Goal: Transaction & Acquisition: Purchase product/service

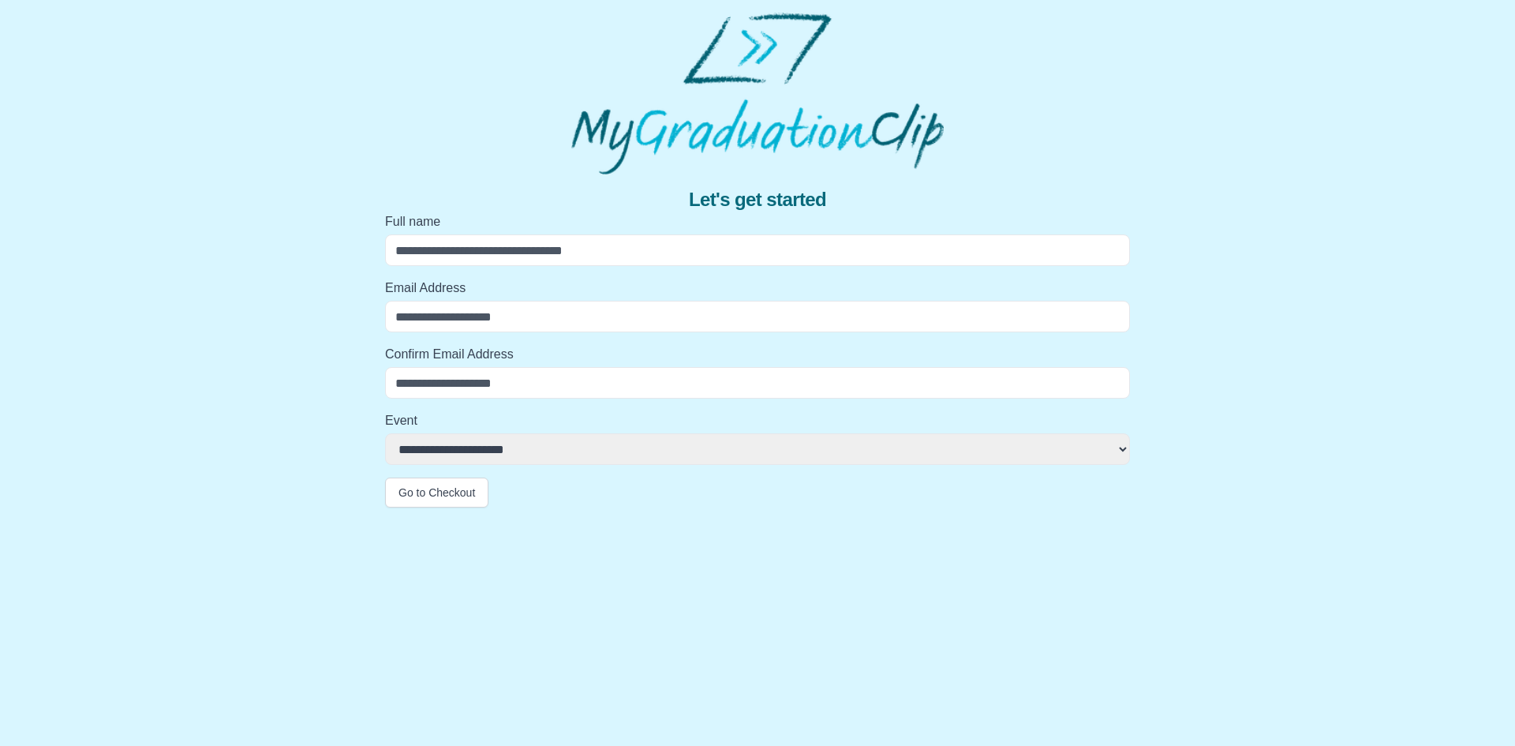
click at [545, 441] on select "**********" at bounding box center [757, 449] width 745 height 32
click at [599, 446] on select "**********" at bounding box center [757, 449] width 745 height 32
click at [287, 432] on div "**********" at bounding box center [758, 340] width 1490 height 333
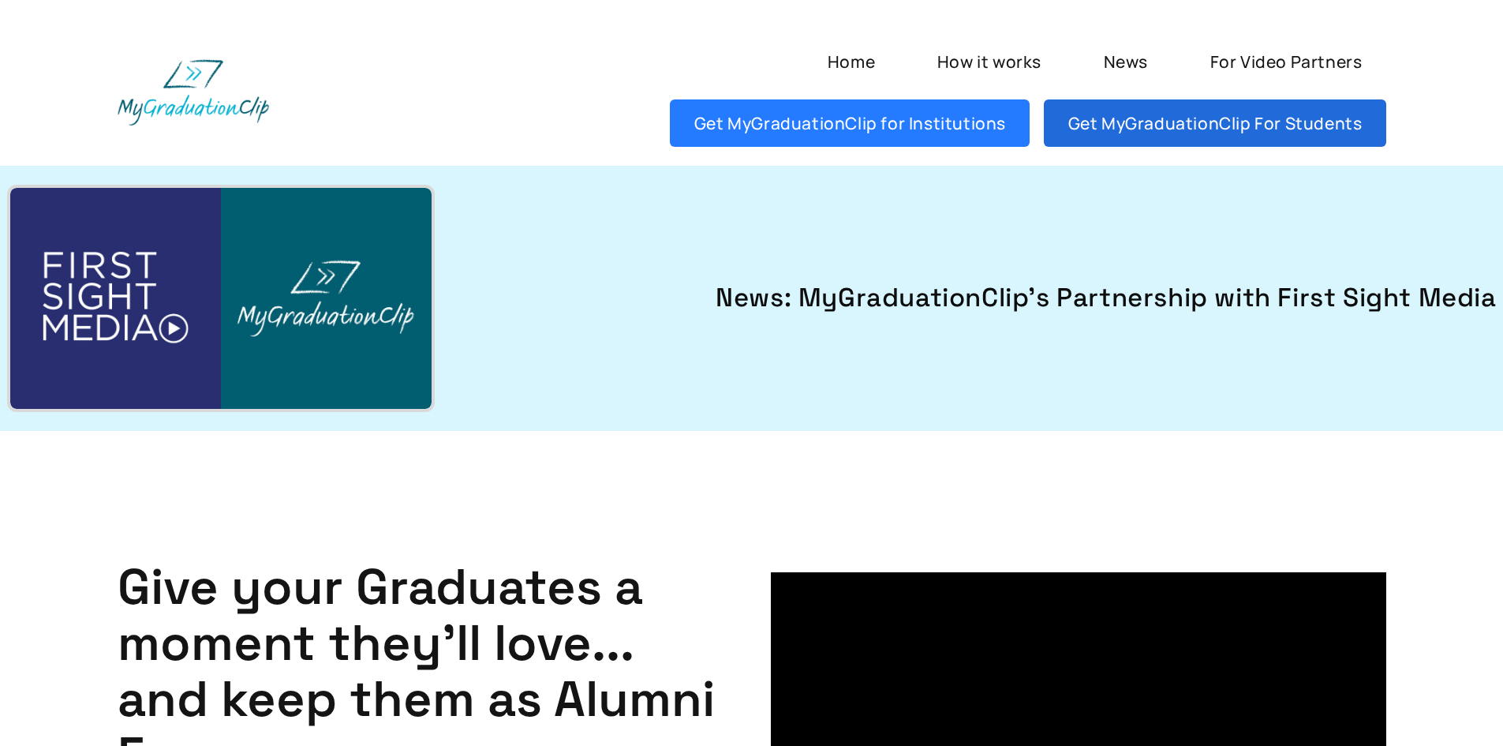
click at [1152, 137] on link "Get MyGraduationClip For Students" at bounding box center [1215, 122] width 342 height 47
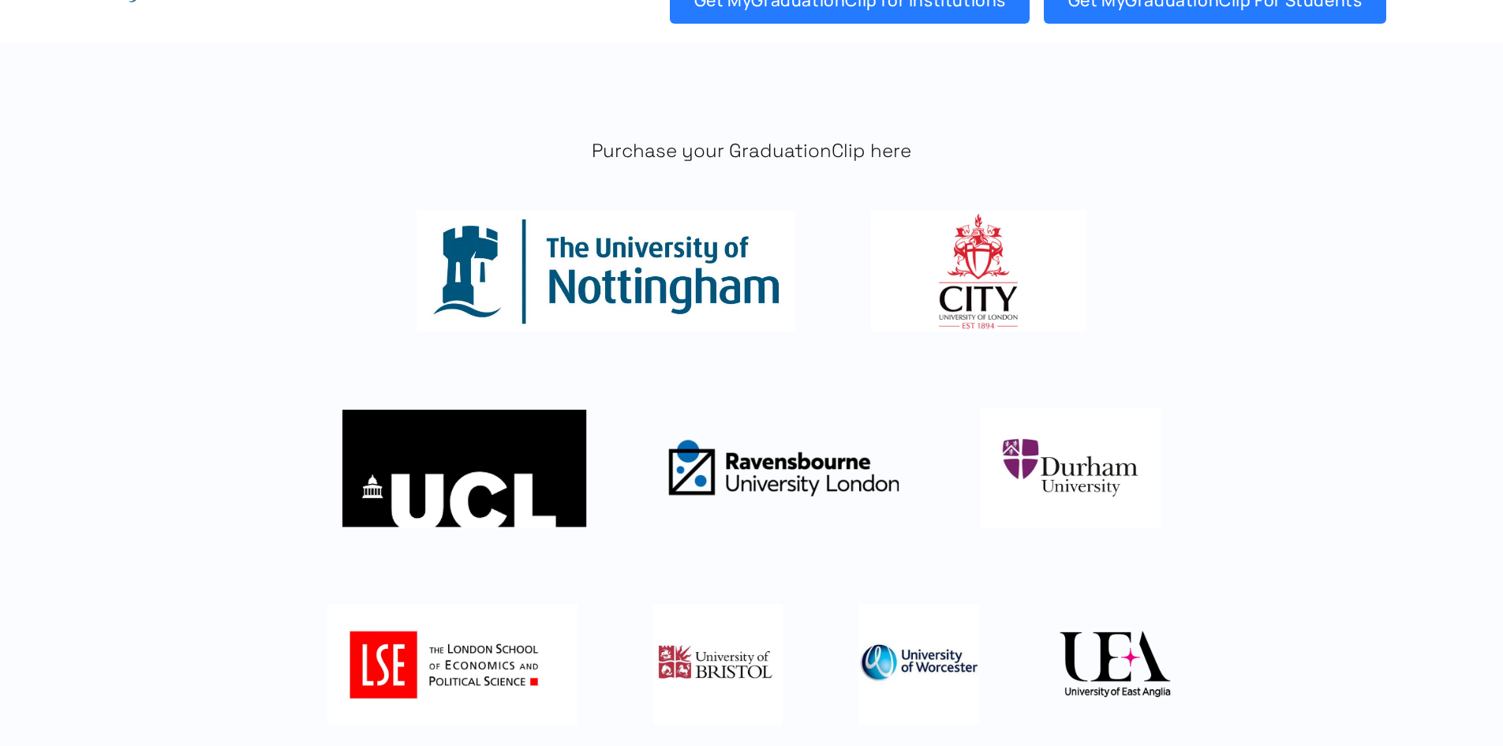
scroll to position [316, 0]
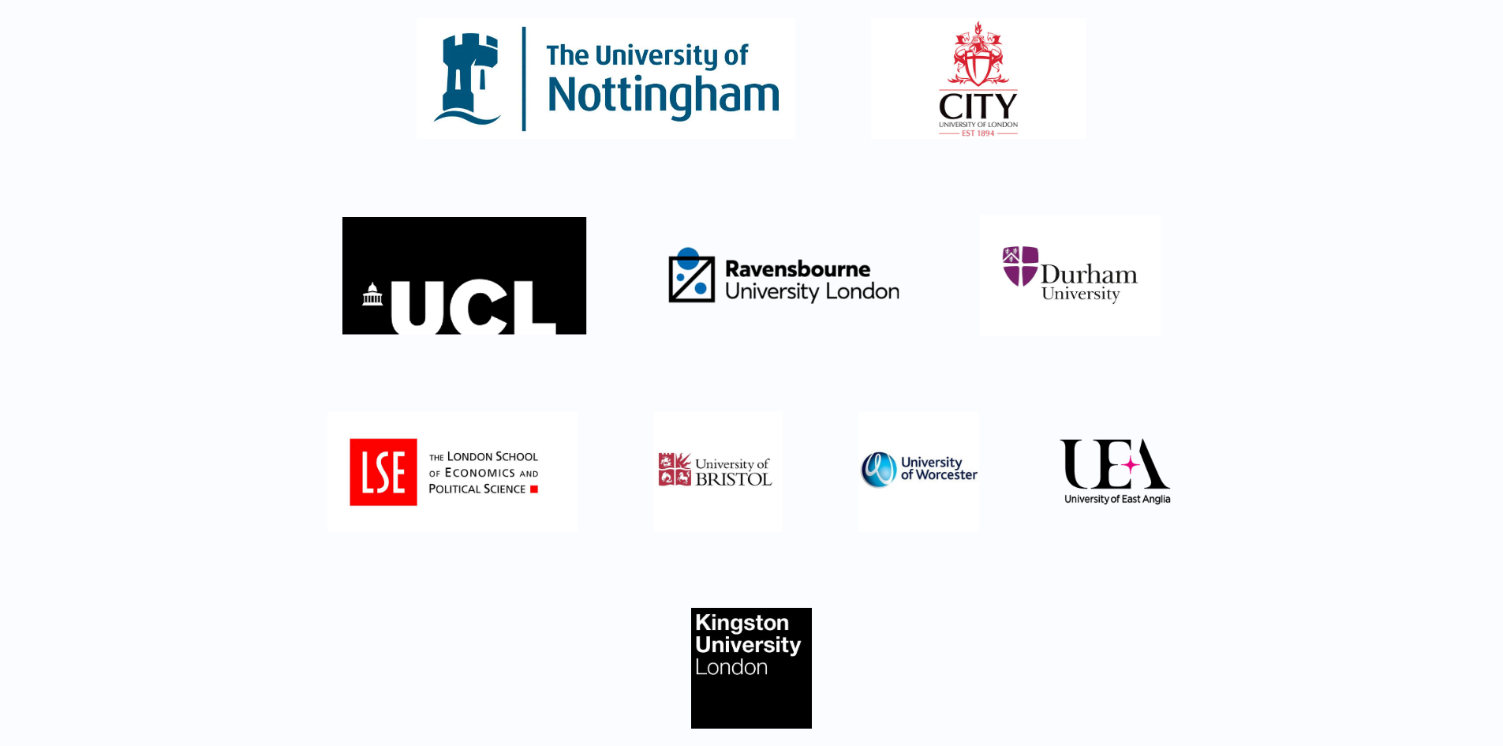
click at [791, 276] on img at bounding box center [783, 275] width 241 height 121
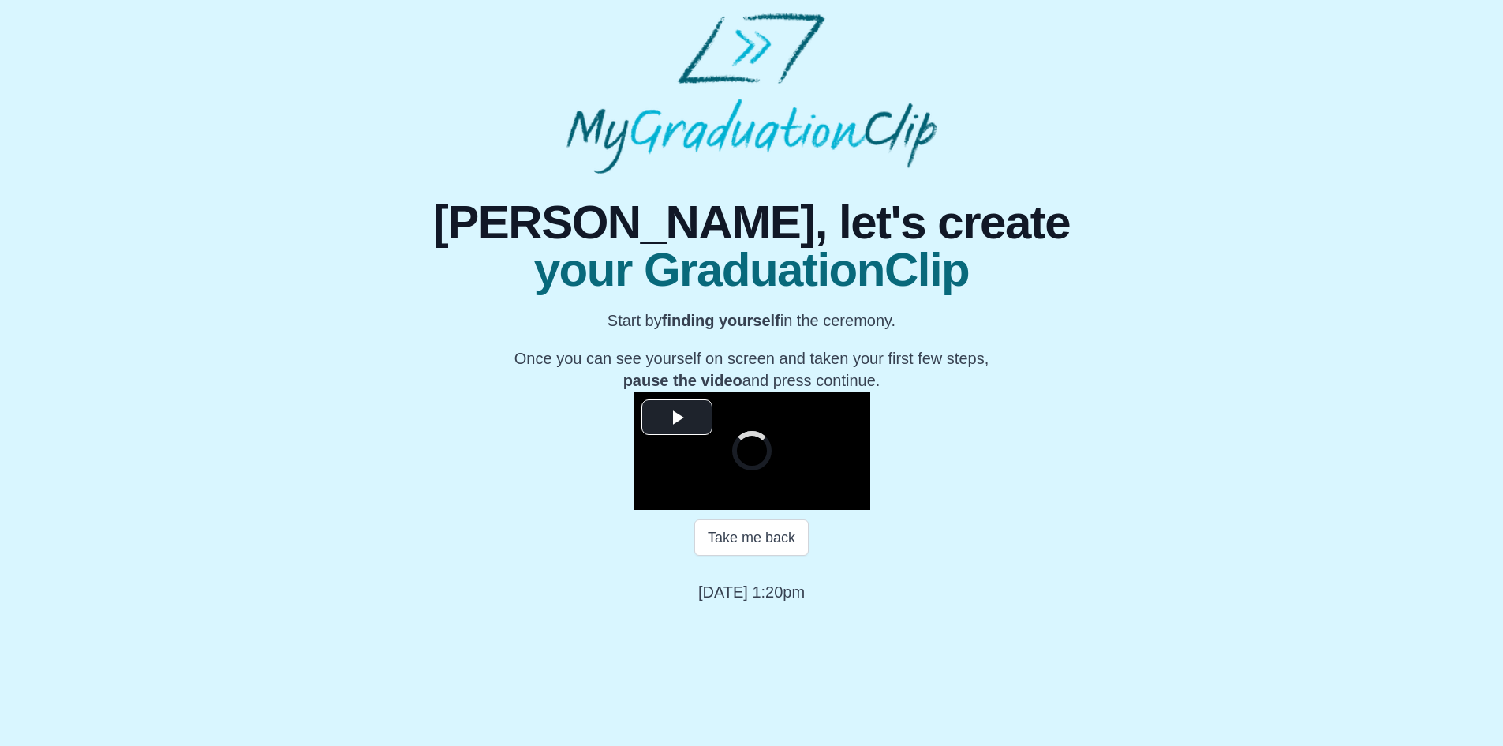
scroll to position [130, 0]
click at [677, 417] on span "Video Player" at bounding box center [677, 417] width 0 height 0
click at [649, 498] on span "Video Player" at bounding box center [649, 498] width 0 height 0
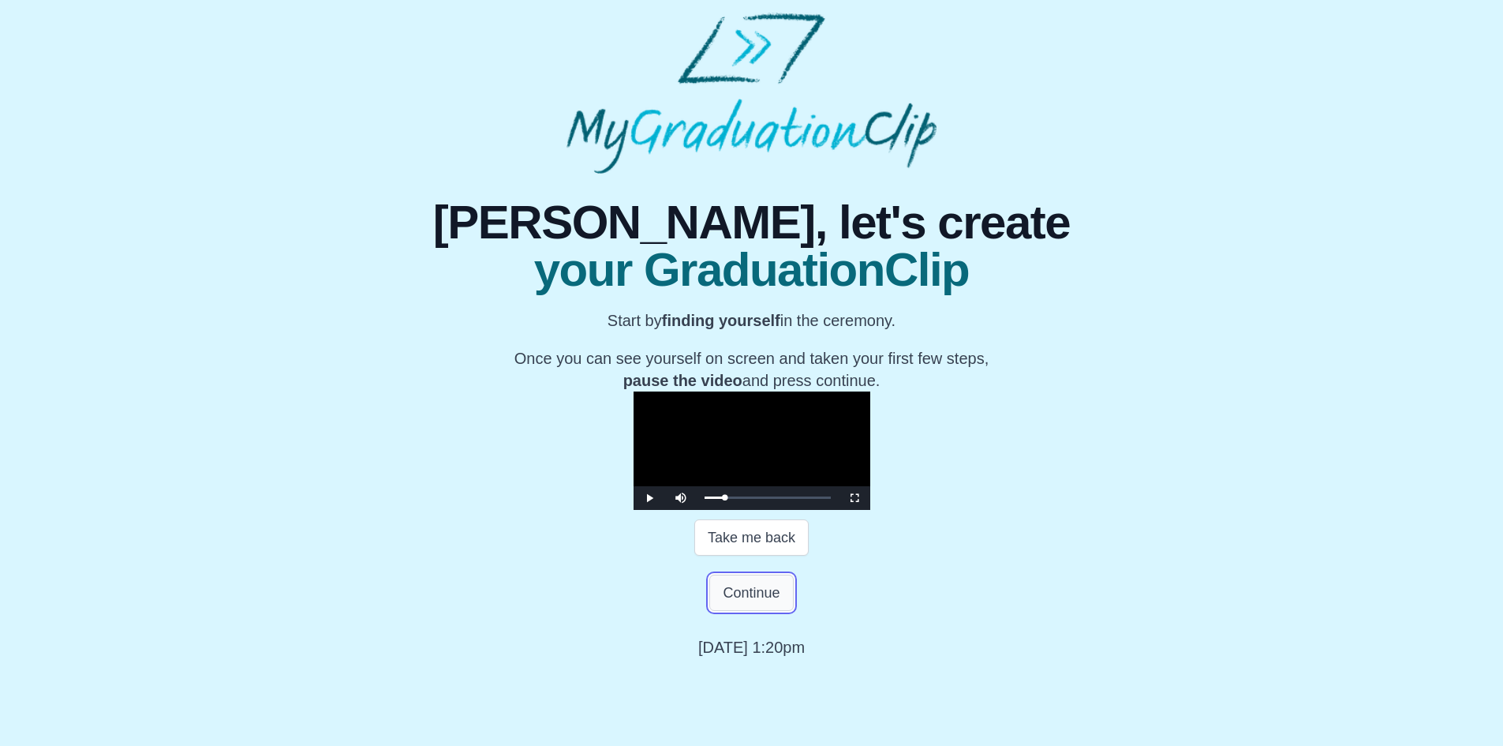
click at [743, 611] on button "Continue" at bounding box center [751, 593] width 84 height 36
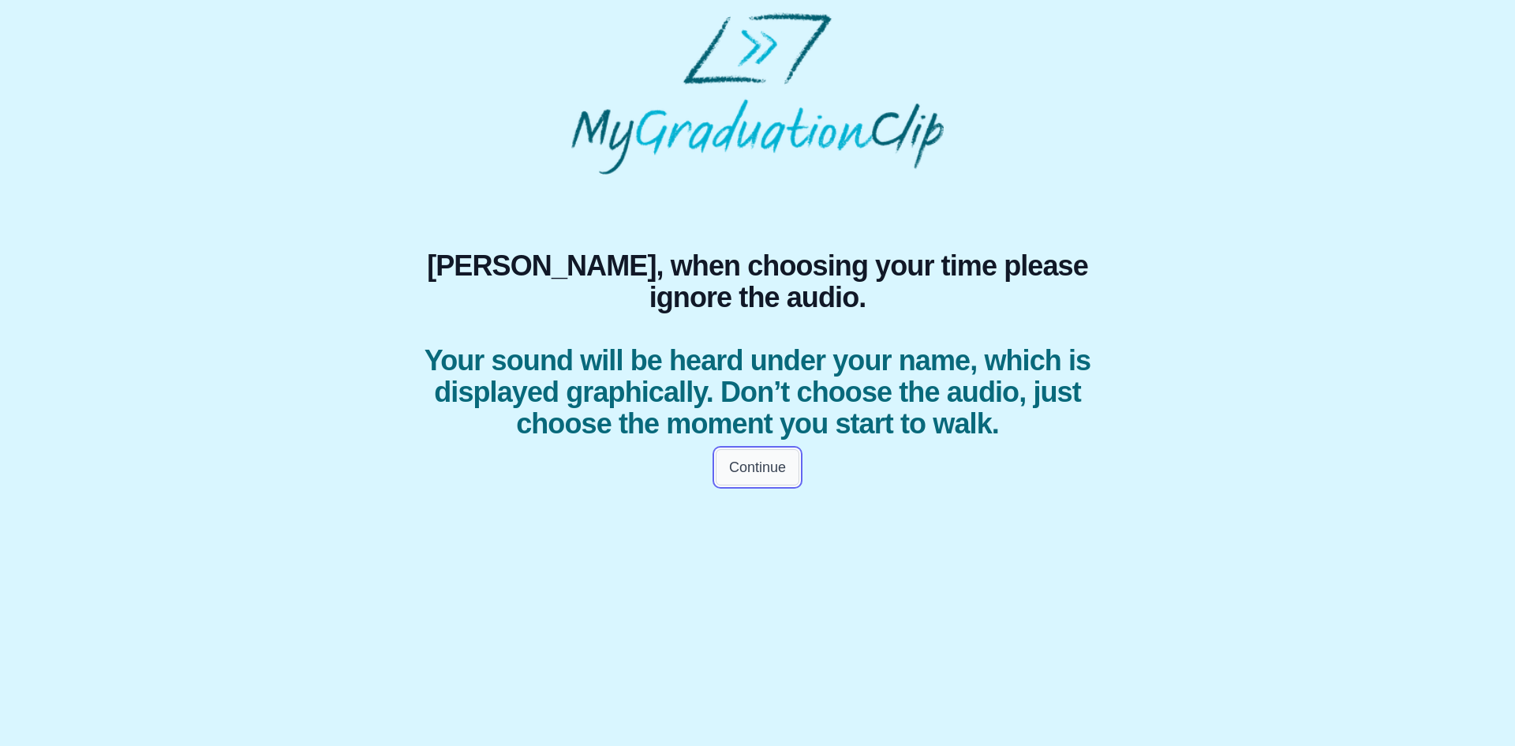
click at [749, 485] on button "Continue" at bounding box center [758, 467] width 84 height 36
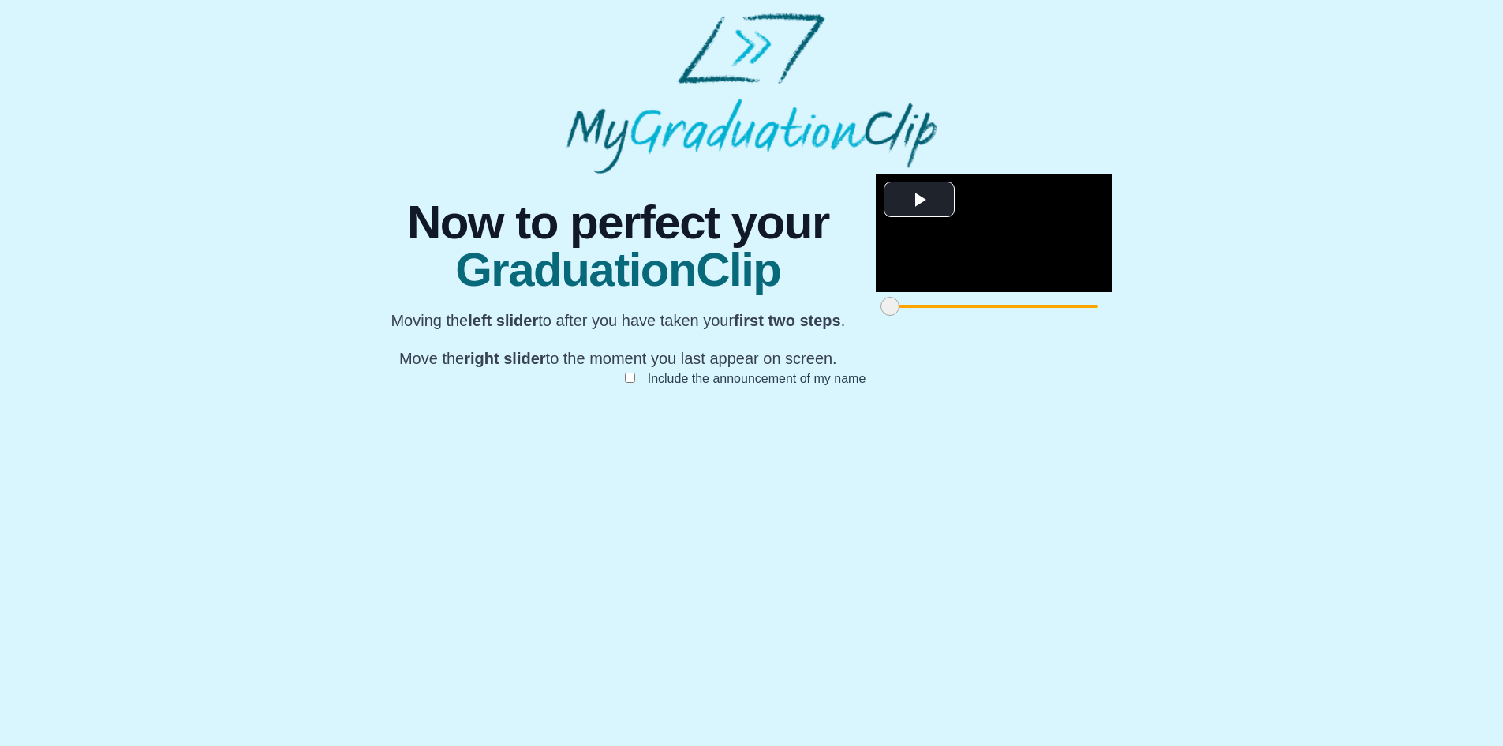
scroll to position [92, 0]
drag, startPoint x: 430, startPoint y: 671, endPoint x: 546, endPoint y: 672, distance: 116.0
click at [933, 316] on span at bounding box center [942, 306] width 19 height 19
drag, startPoint x: 545, startPoint y: 670, endPoint x: 616, endPoint y: 657, distance: 73.1
click at [1038, 320] on div at bounding box center [1052, 306] width 28 height 28
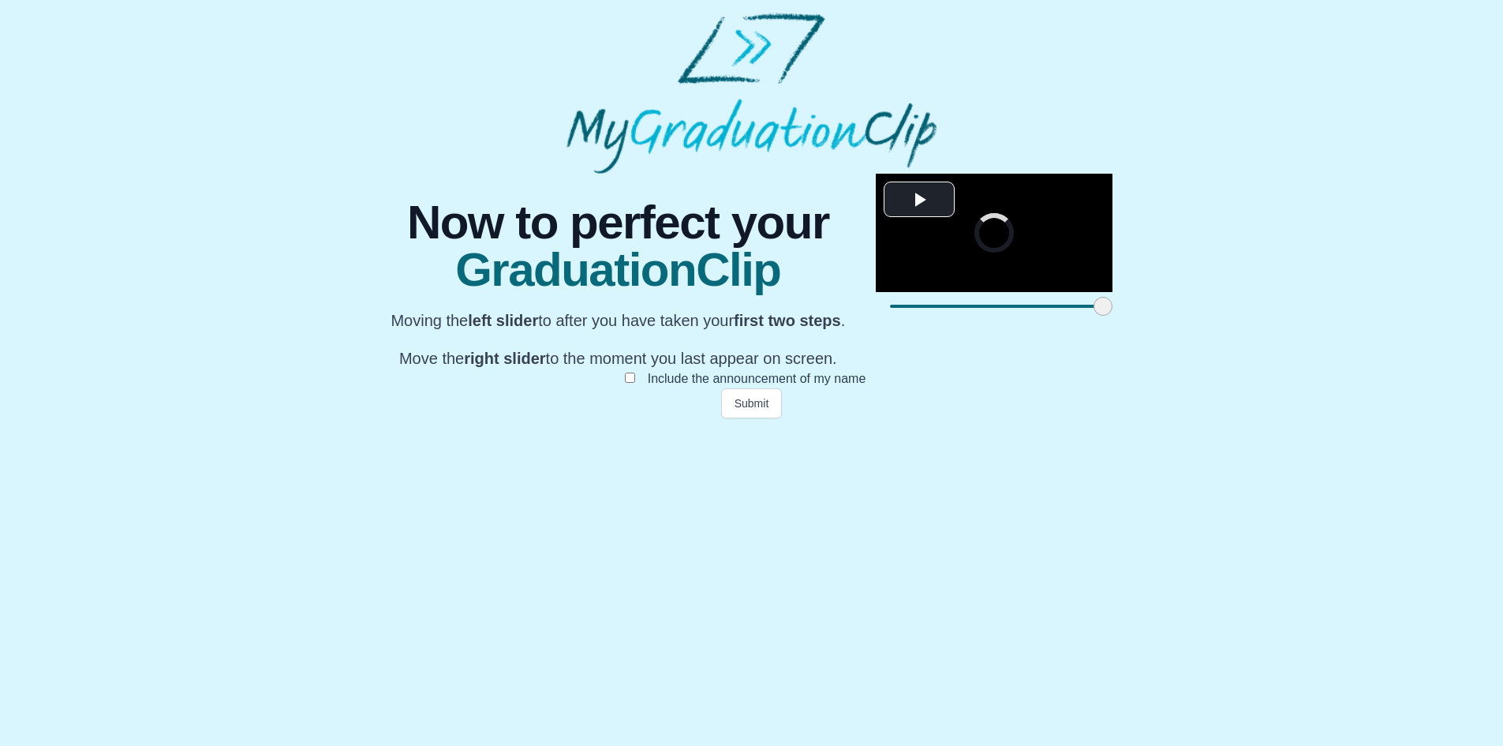
drag, startPoint x: 614, startPoint y: 668, endPoint x: 643, endPoint y: 668, distance: 29.2
click at [1094, 316] on span at bounding box center [1103, 306] width 19 height 19
drag, startPoint x: 644, startPoint y: 668, endPoint x: 631, endPoint y: 668, distance: 13.4
click at [1084, 316] on span at bounding box center [1093, 306] width 19 height 19
click at [1079, 316] on span at bounding box center [1088, 306] width 19 height 19
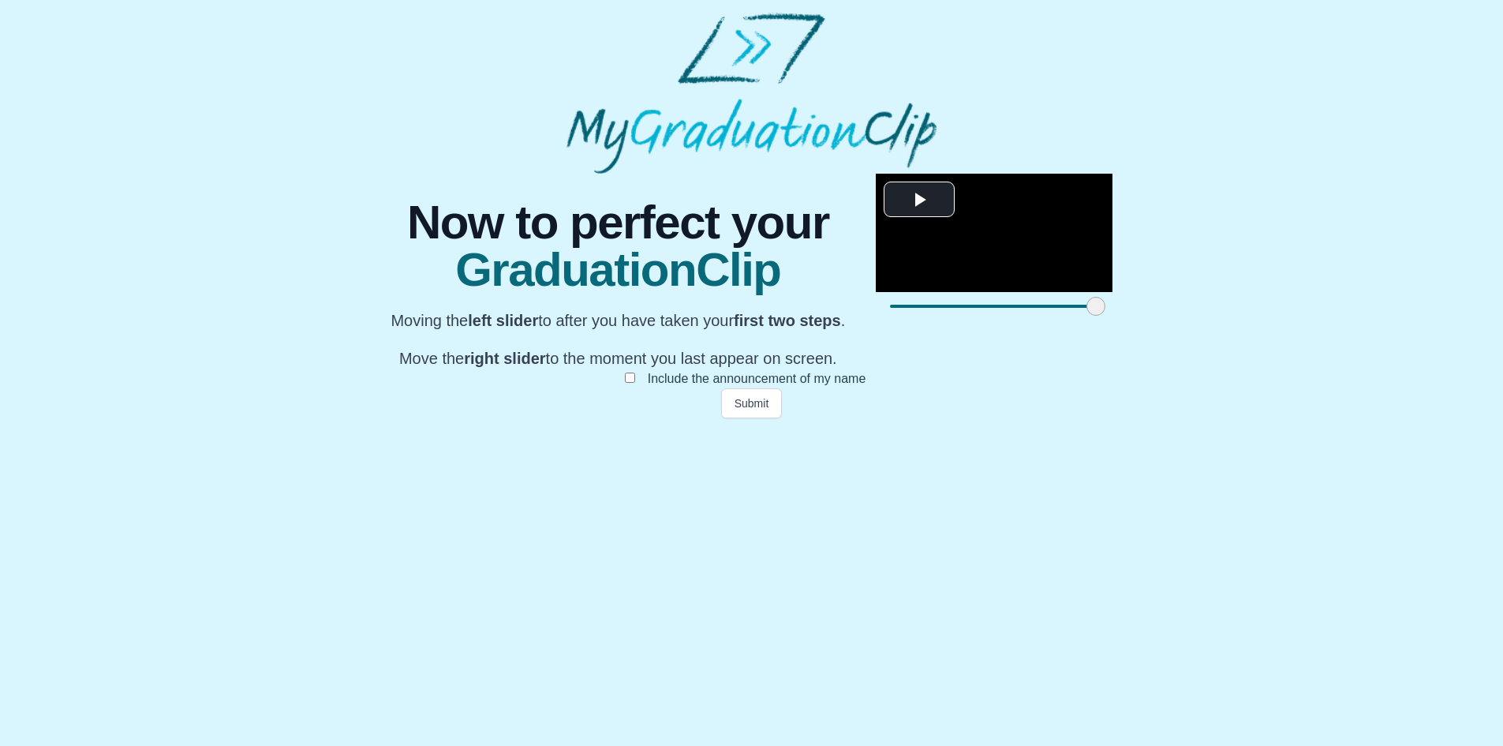
drag, startPoint x: 623, startPoint y: 666, endPoint x: 633, endPoint y: 667, distance: 9.5
click at [1087, 316] on span at bounding box center [1096, 306] width 19 height 19
drag, startPoint x: 1078, startPoint y: 672, endPoint x: 909, endPoint y: 668, distance: 168.9
click at [1506, 316] on span at bounding box center [1515, 306] width 19 height 19
drag, startPoint x: 904, startPoint y: 668, endPoint x: 938, endPoint y: 666, distance: 34.0
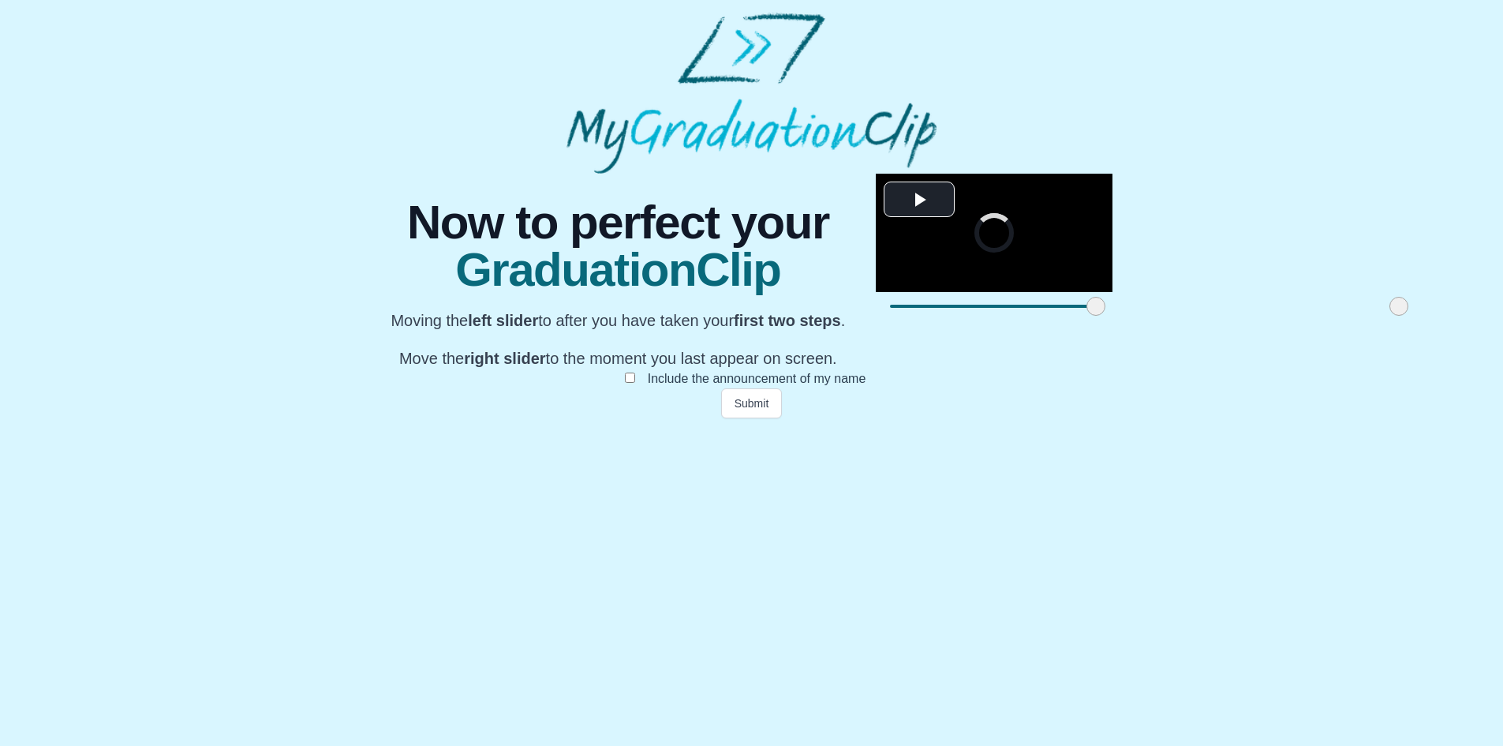
click at [1390, 316] on span at bounding box center [1399, 306] width 19 height 19
drag, startPoint x: 938, startPoint y: 666, endPoint x: 986, endPoint y: 653, distance: 49.8
click at [986, 320] on div "**********" at bounding box center [994, 247] width 237 height 147
drag, startPoint x: 990, startPoint y: 669, endPoint x: 1021, endPoint y: 670, distance: 30.8
click at [1468, 316] on span at bounding box center [1477, 306] width 19 height 19
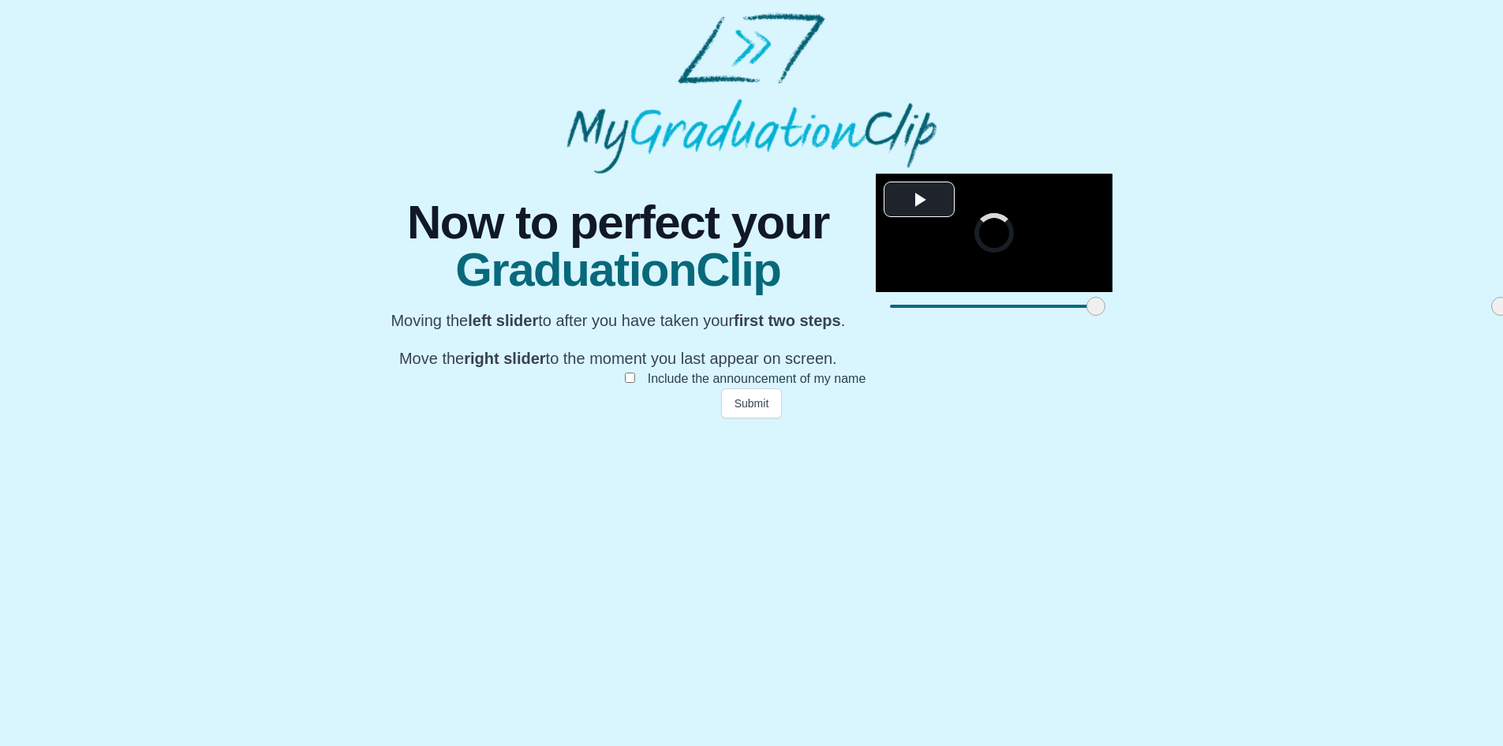
drag, startPoint x: 1021, startPoint y: 670, endPoint x: 1062, endPoint y: 670, distance: 41.0
click at [1492, 316] on span at bounding box center [1501, 306] width 19 height 19
drag, startPoint x: 1061, startPoint y: 667, endPoint x: 1109, endPoint y: 666, distance: 48.1
click at [1109, 418] on div "**********" at bounding box center [752, 296] width 752 height 245
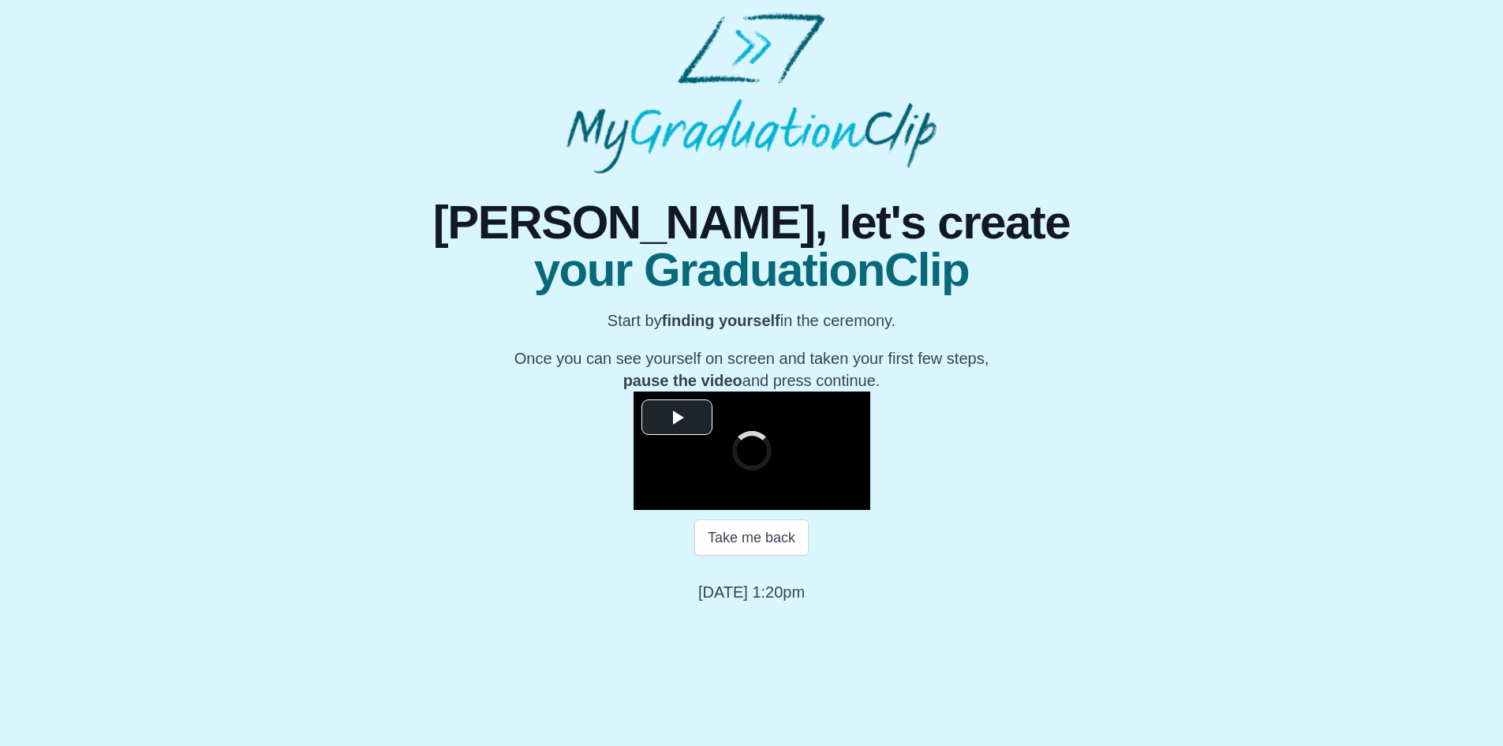
scroll to position [130, 0]
click at [677, 417] on span "Video Player" at bounding box center [677, 417] width 0 height 0
click at [649, 498] on span "Video Player" at bounding box center [649, 498] width 0 height 0
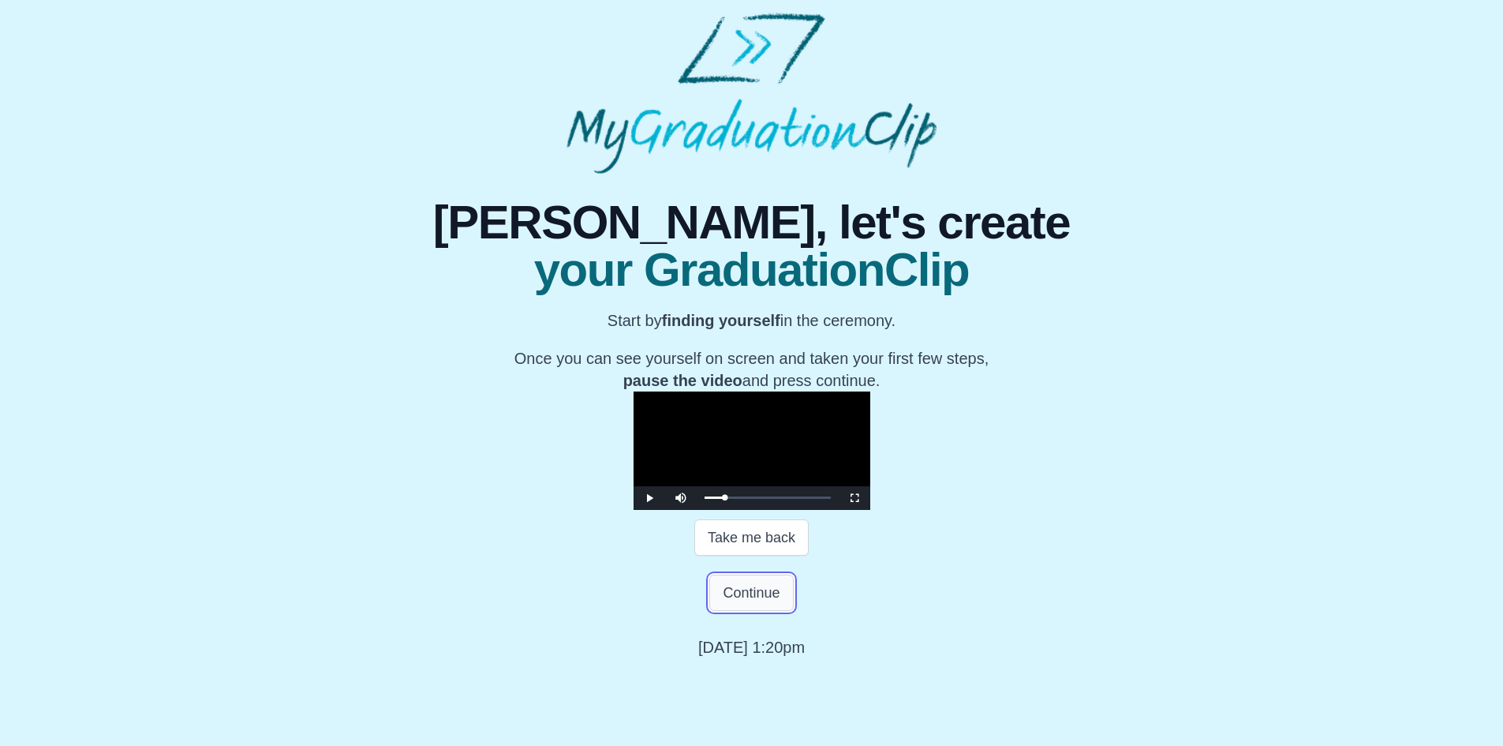
click at [744, 611] on button "Continue" at bounding box center [751, 593] width 84 height 36
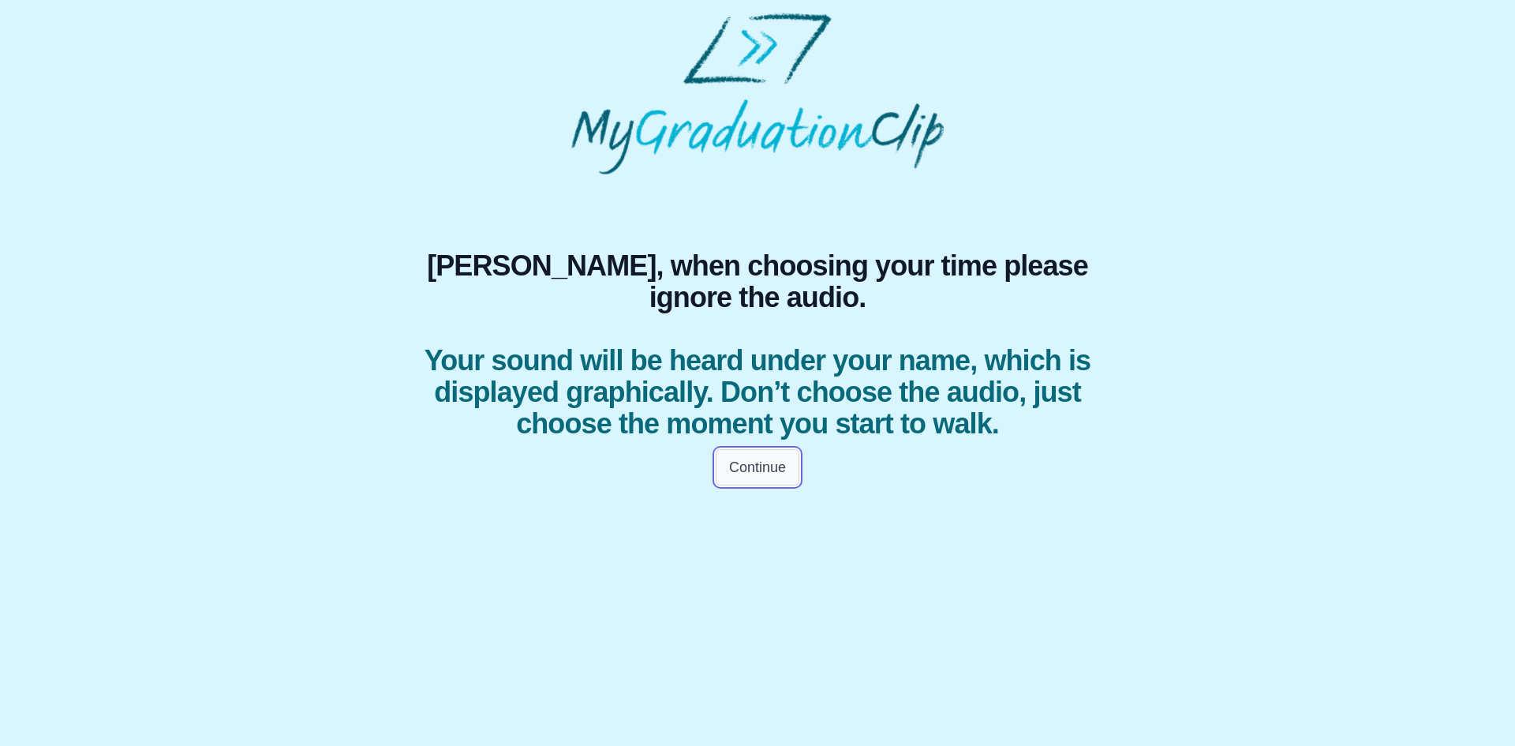
click at [751, 485] on button "Continue" at bounding box center [758, 467] width 84 height 36
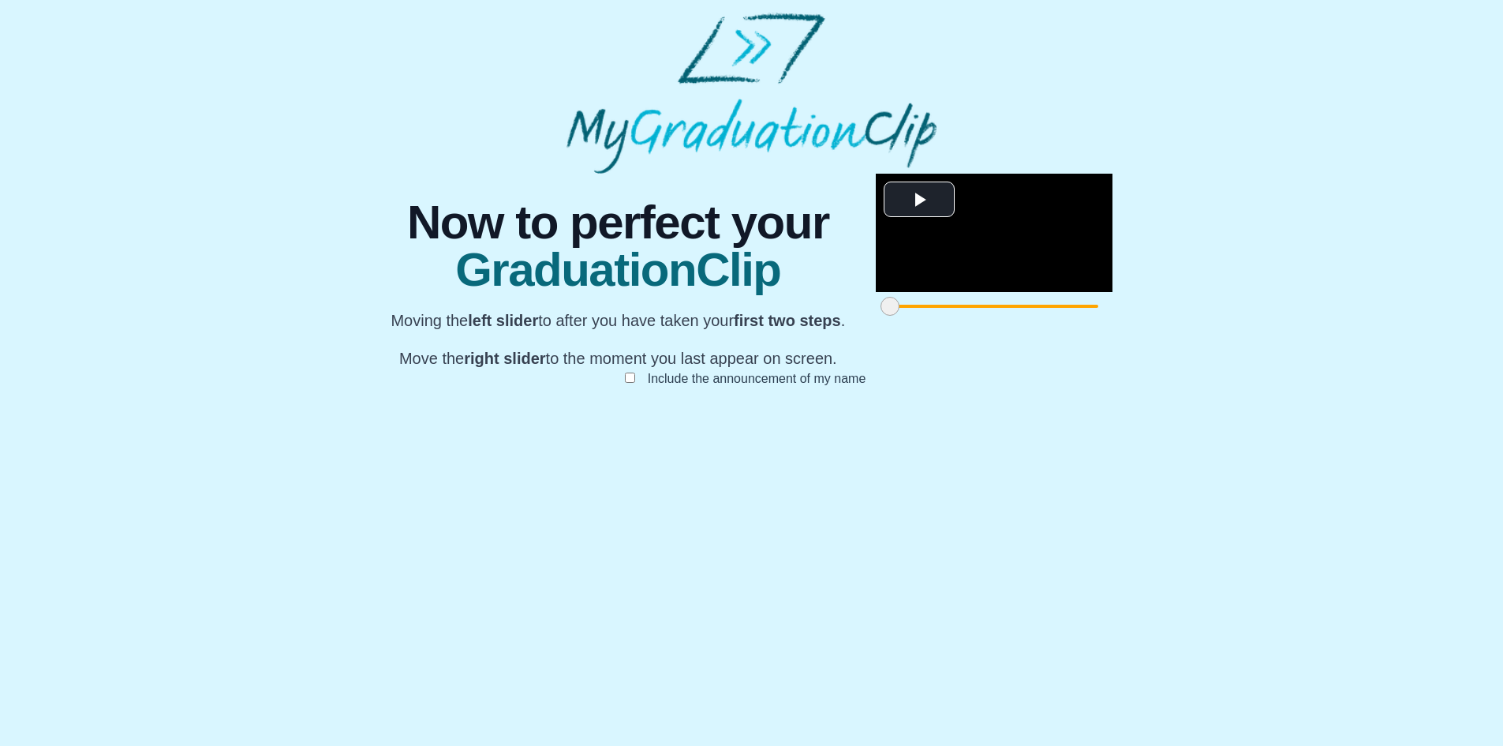
scroll to position [92, 0]
drag, startPoint x: 471, startPoint y: 676, endPoint x: 563, endPoint y: 677, distance: 92.3
click at [921, 316] on span at bounding box center [930, 306] width 19 height 19
drag, startPoint x: 560, startPoint y: 666, endPoint x: 594, endPoint y: 662, distance: 34.2
click at [1040, 316] on span at bounding box center [1049, 306] width 19 height 19
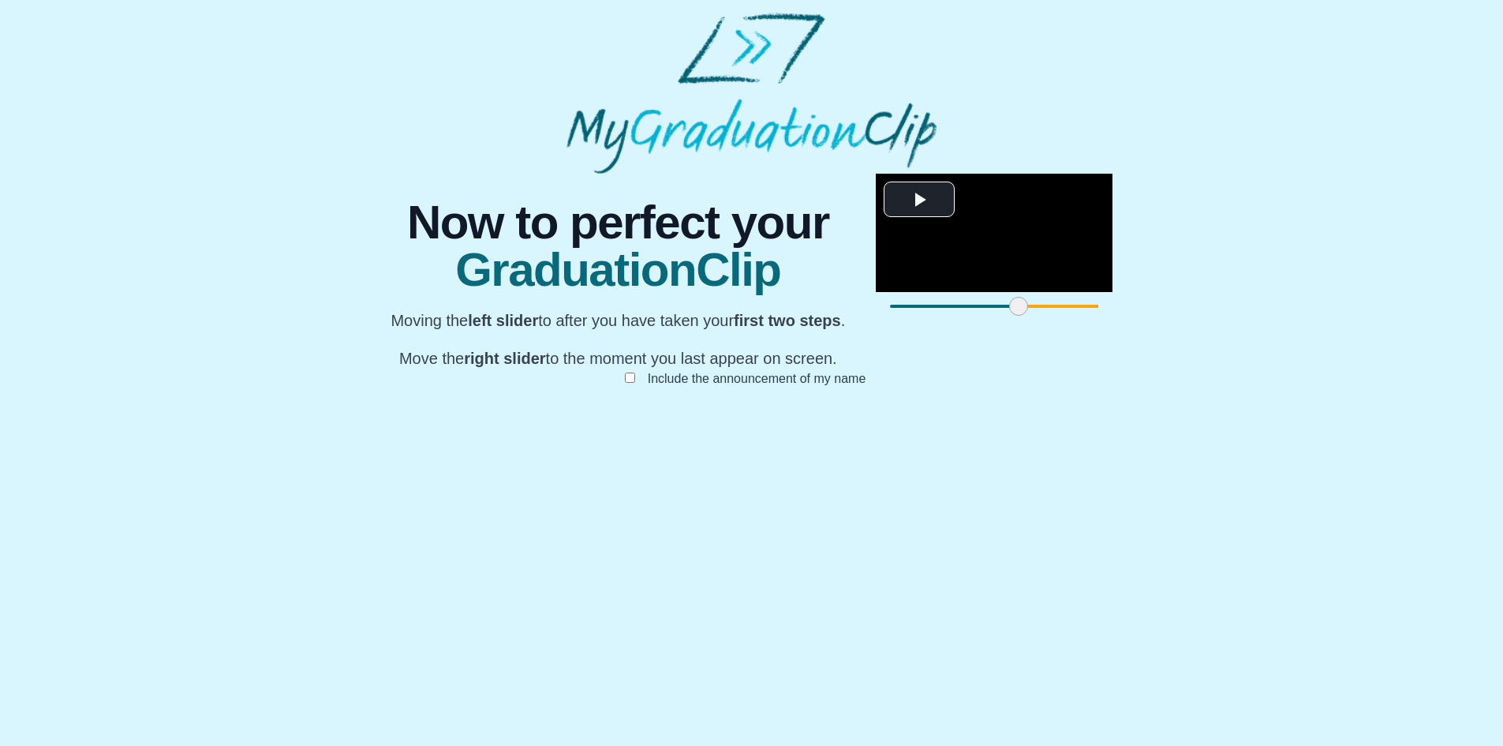
drag, startPoint x: 593, startPoint y: 668, endPoint x: 558, endPoint y: 668, distance: 35.5
click at [1009, 316] on span at bounding box center [1018, 306] width 19 height 19
drag, startPoint x: 1070, startPoint y: 672, endPoint x: 981, endPoint y: 677, distance: 89.3
click at [1489, 316] on span at bounding box center [1498, 306] width 19 height 19
drag, startPoint x: 986, startPoint y: 671, endPoint x: 1010, endPoint y: 677, distance: 24.5
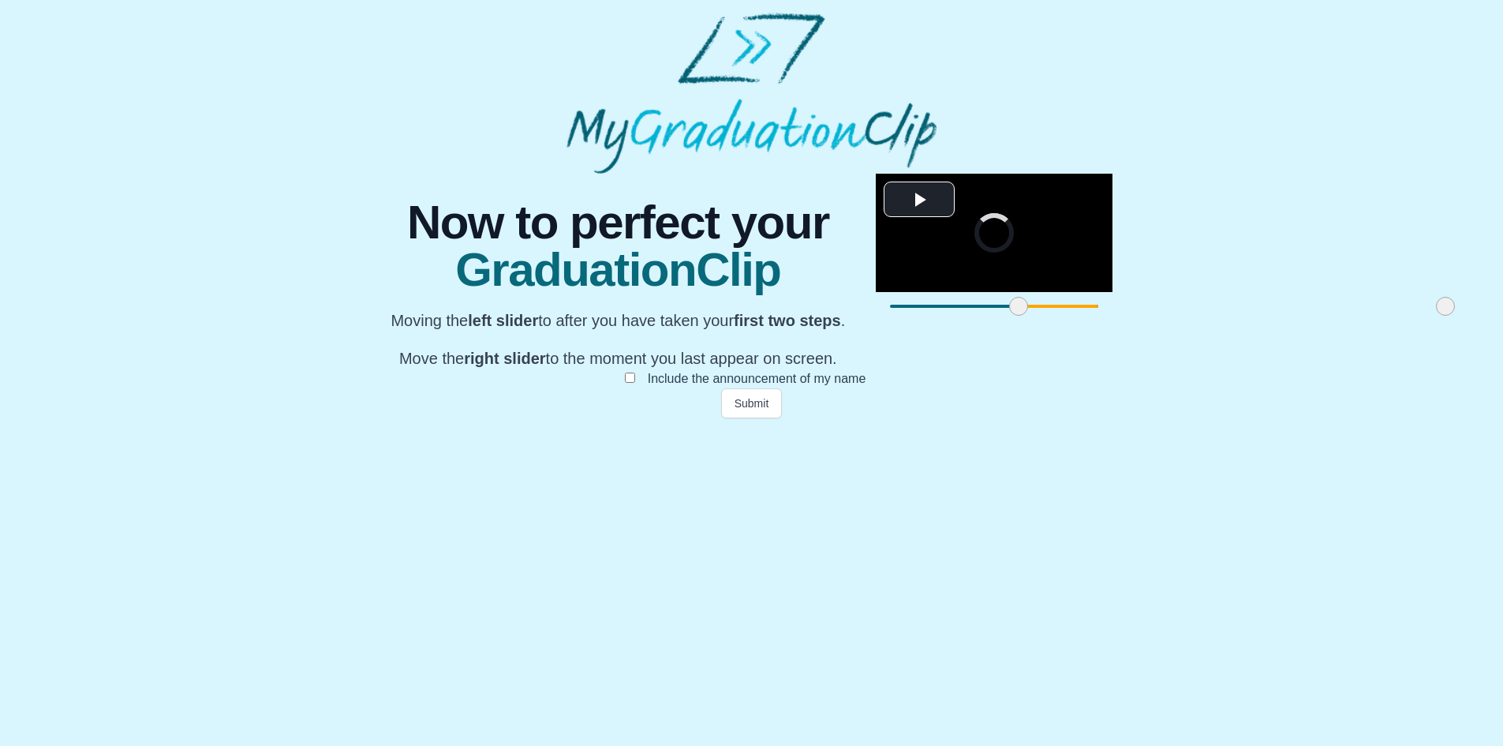
click at [1436, 316] on span at bounding box center [1445, 306] width 19 height 19
drag, startPoint x: 1009, startPoint y: 670, endPoint x: 1028, endPoint y: 669, distance: 19.0
click at [1478, 316] on span at bounding box center [1487, 306] width 19 height 19
drag, startPoint x: 1028, startPoint y: 669, endPoint x: 1082, endPoint y: 664, distance: 53.9
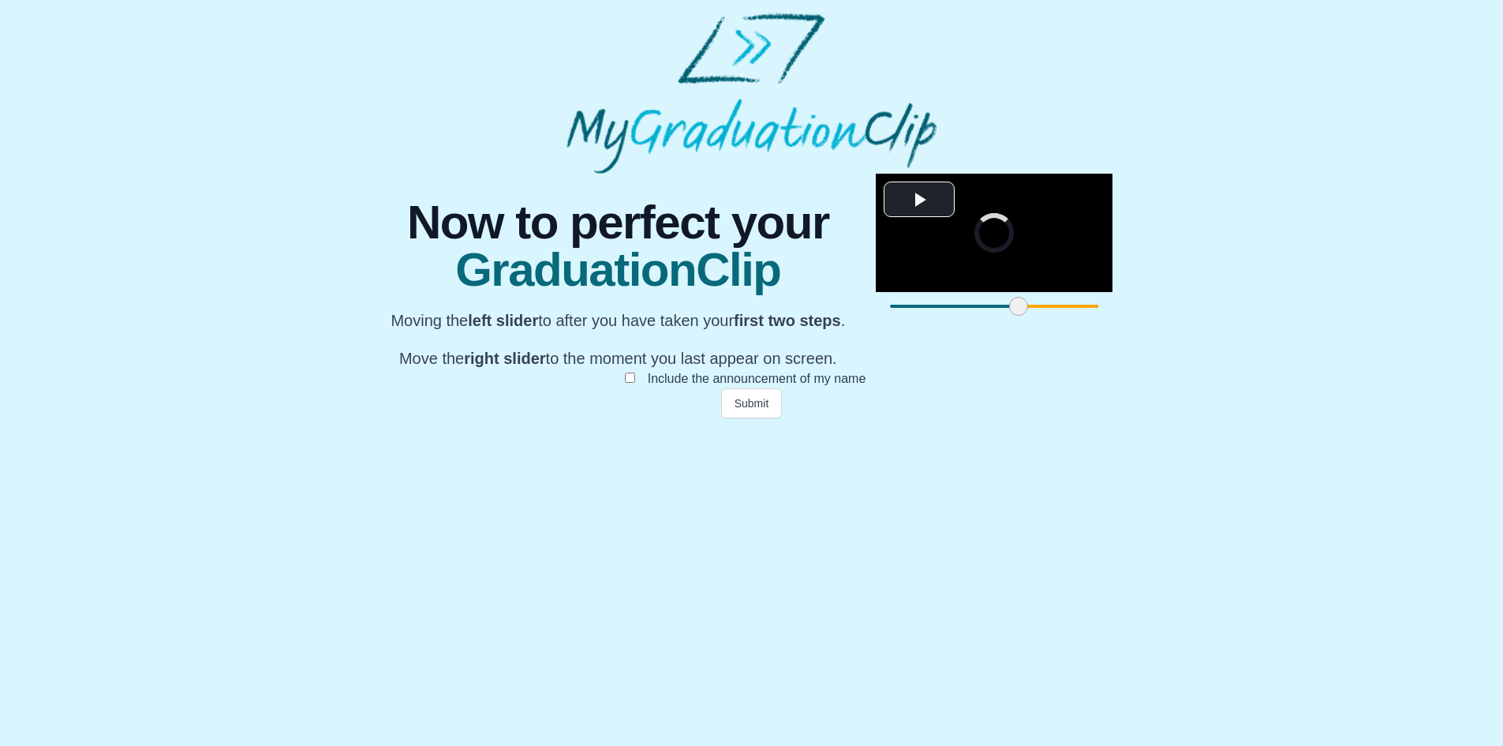
drag, startPoint x: 1076, startPoint y: 672, endPoint x: 941, endPoint y: 672, distance: 135.0
click at [1506, 316] on span at bounding box center [1515, 306] width 19 height 19
drag, startPoint x: 937, startPoint y: 668, endPoint x: 1087, endPoint y: 661, distance: 150.9
click at [755, 418] on button "Submit" at bounding box center [752, 403] width 62 height 30
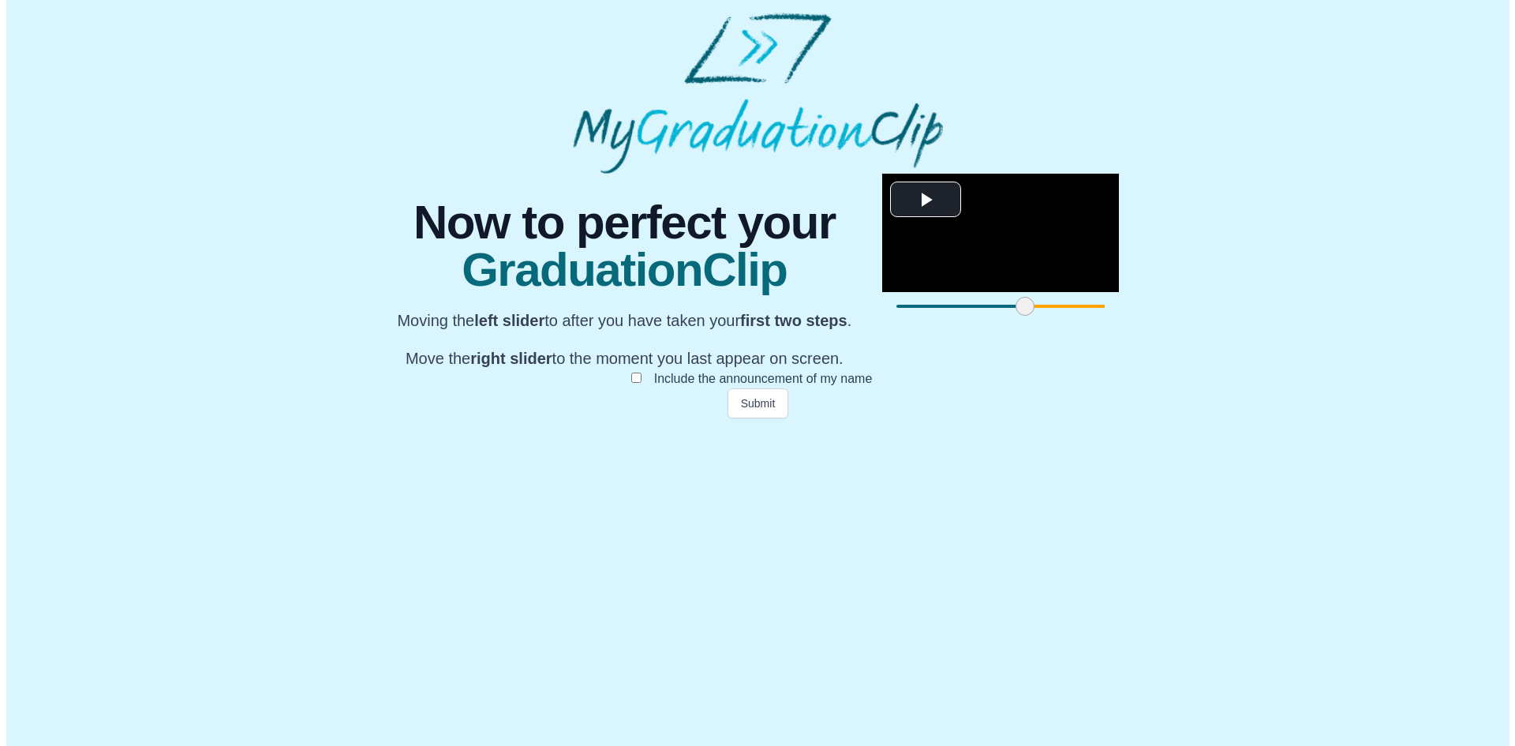
scroll to position [0, 0]
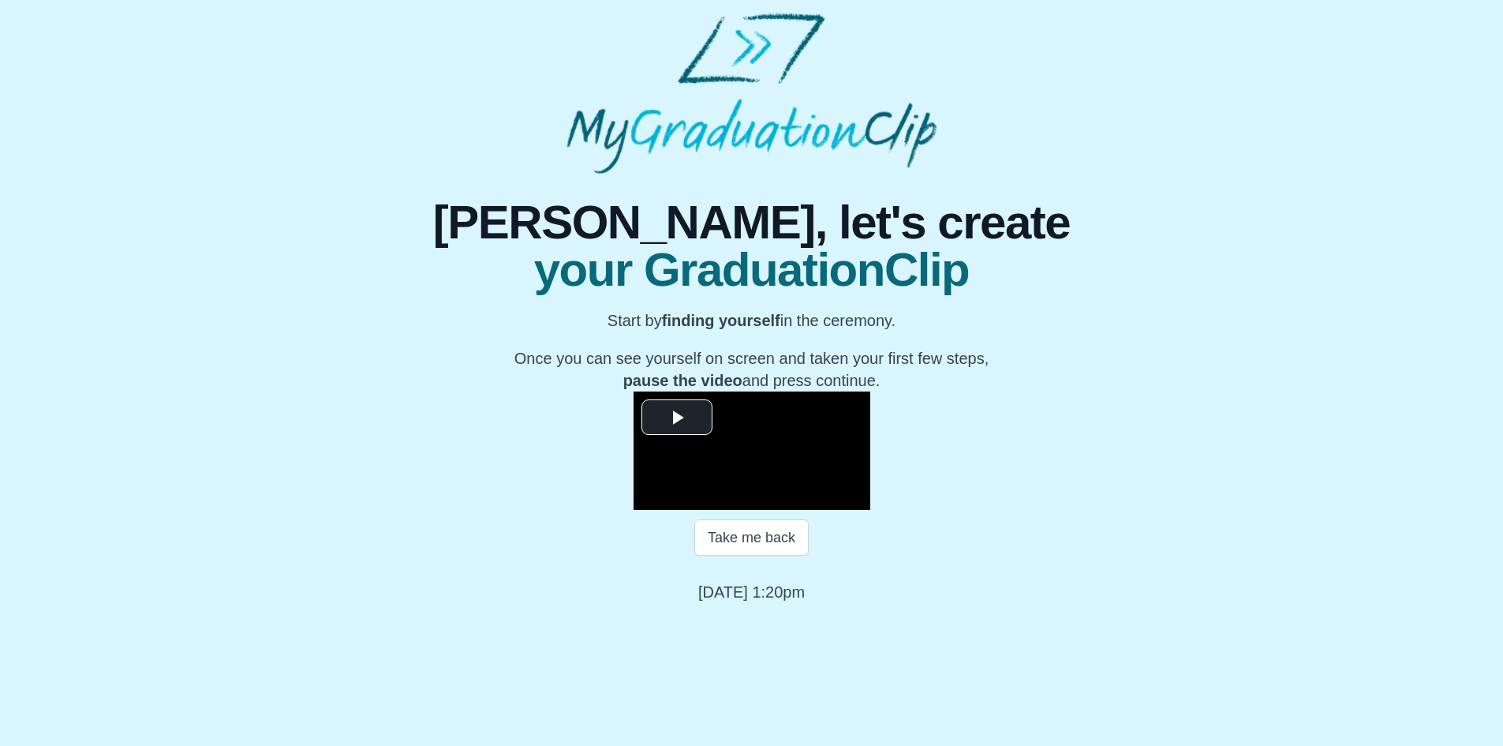
scroll to position [130, 0]
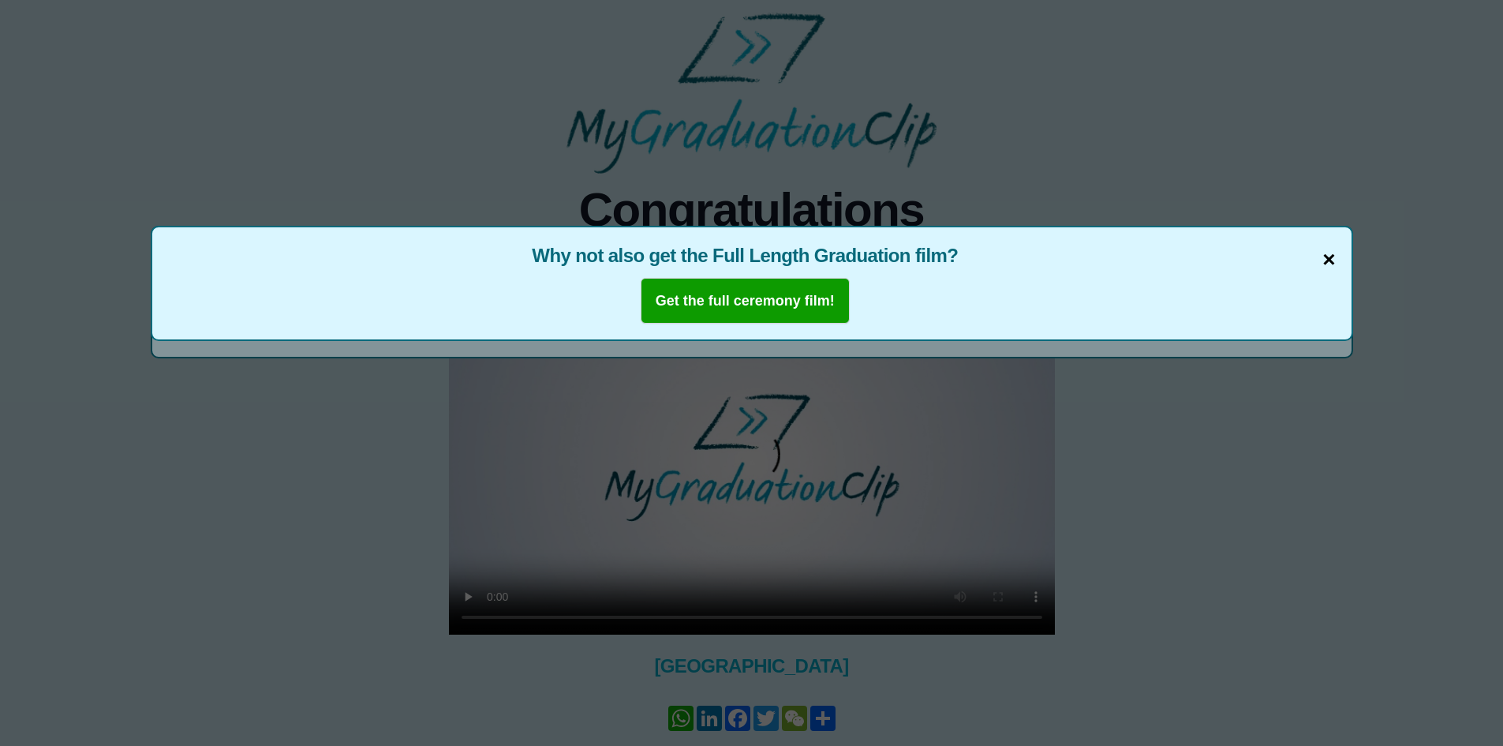
click at [1330, 256] on span "×" at bounding box center [1329, 259] width 13 height 33
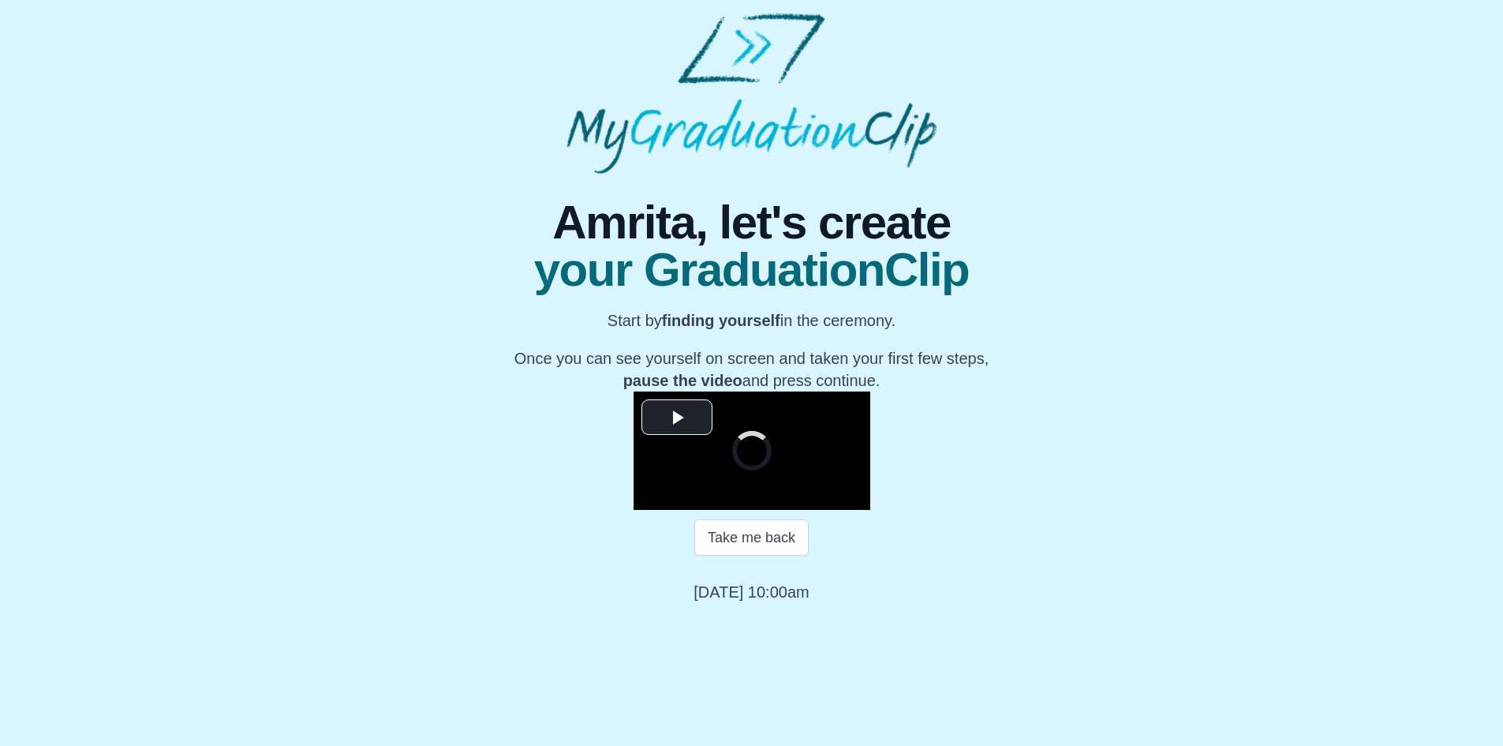
scroll to position [130, 0]
click at [677, 417] on span "Video Player" at bounding box center [677, 417] width 0 height 0
click at [649, 498] on span "Video Player" at bounding box center [649, 498] width 0 height 0
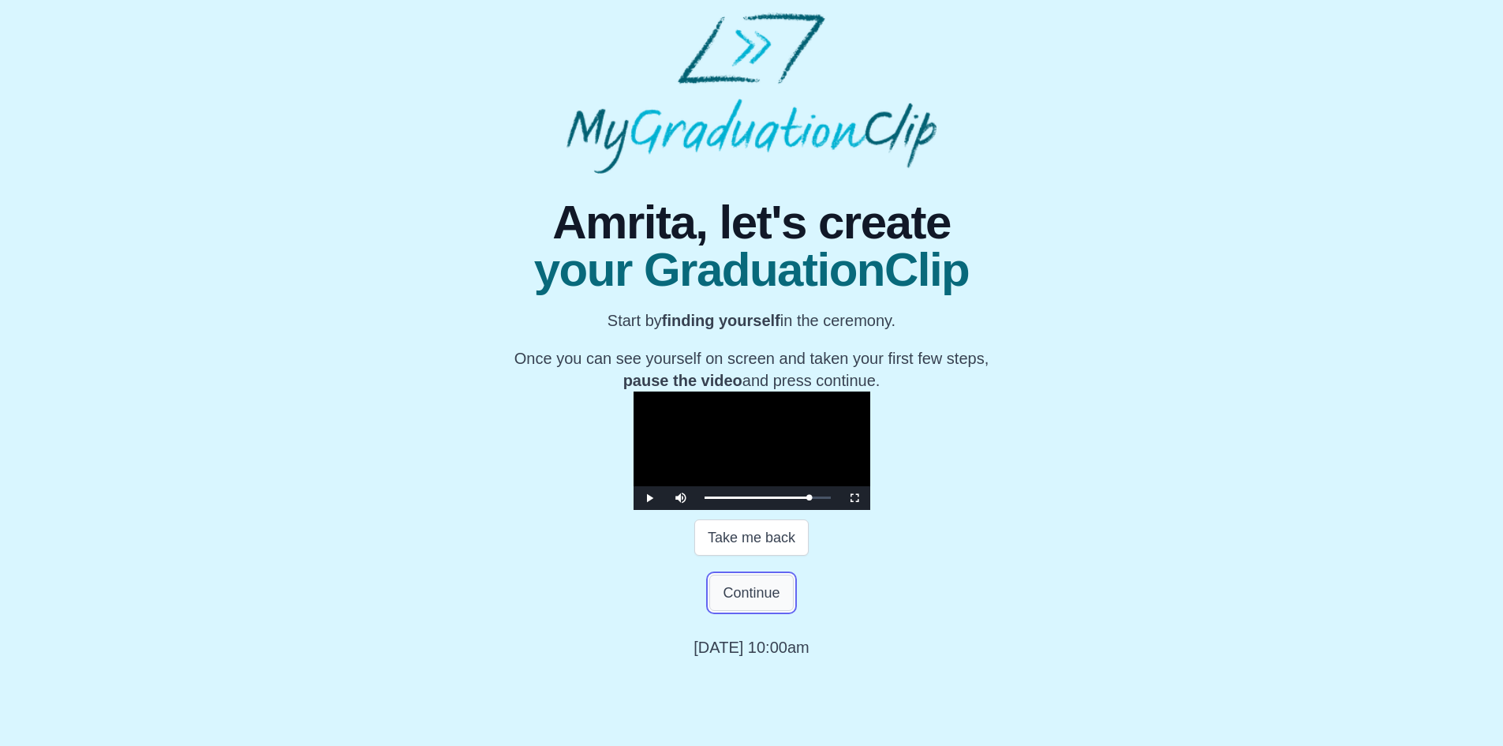
click at [747, 611] on button "Continue" at bounding box center [751, 593] width 84 height 36
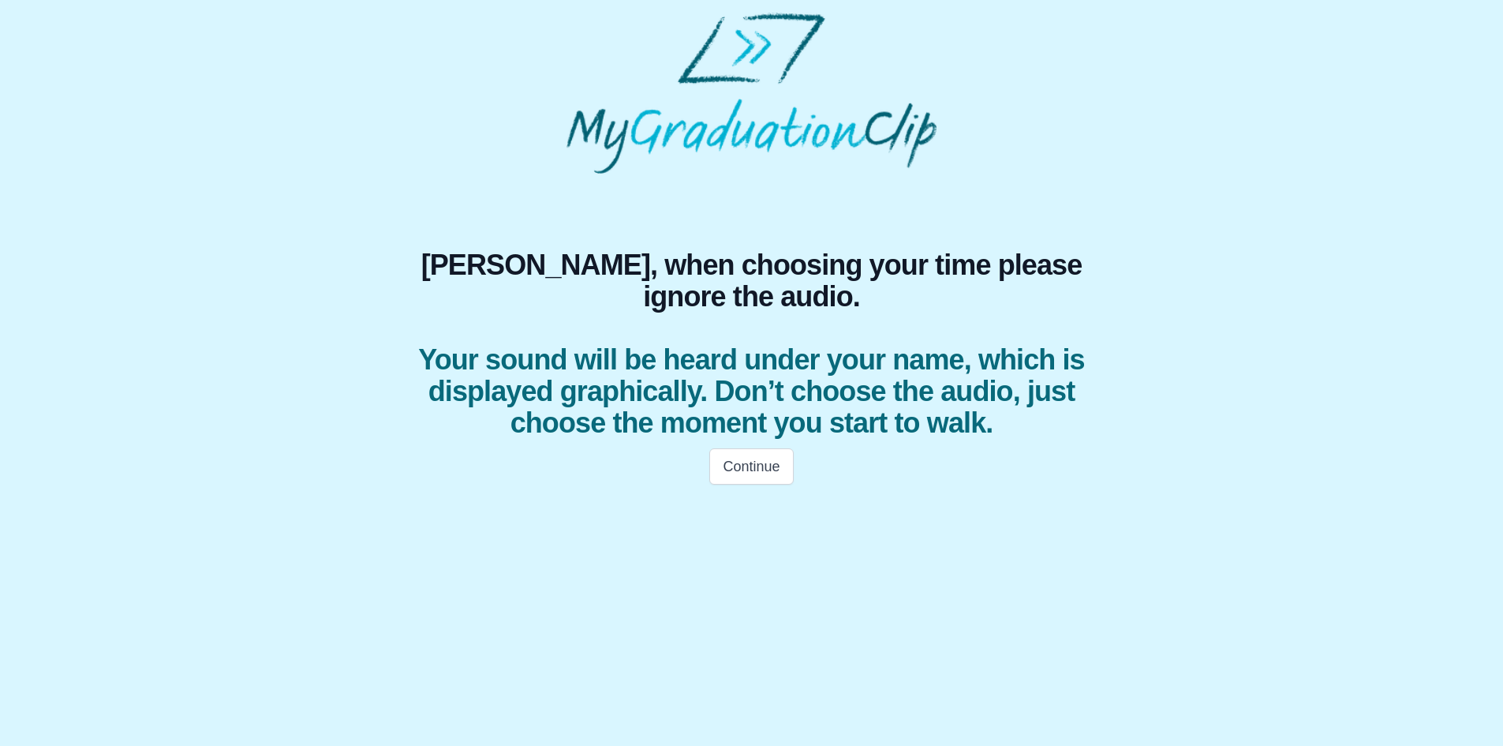
scroll to position [0, 0]
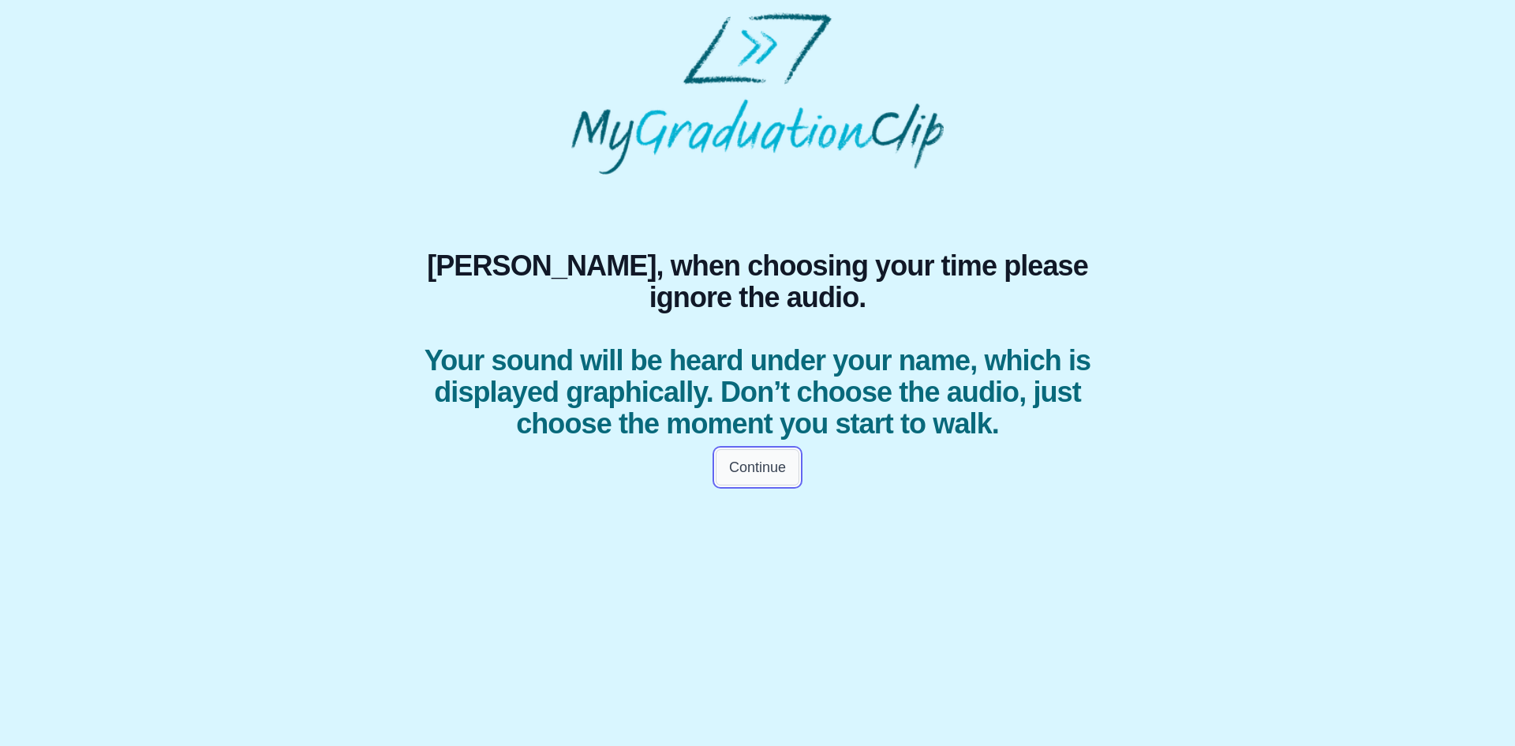
click at [751, 485] on button "Continue" at bounding box center [758, 467] width 84 height 36
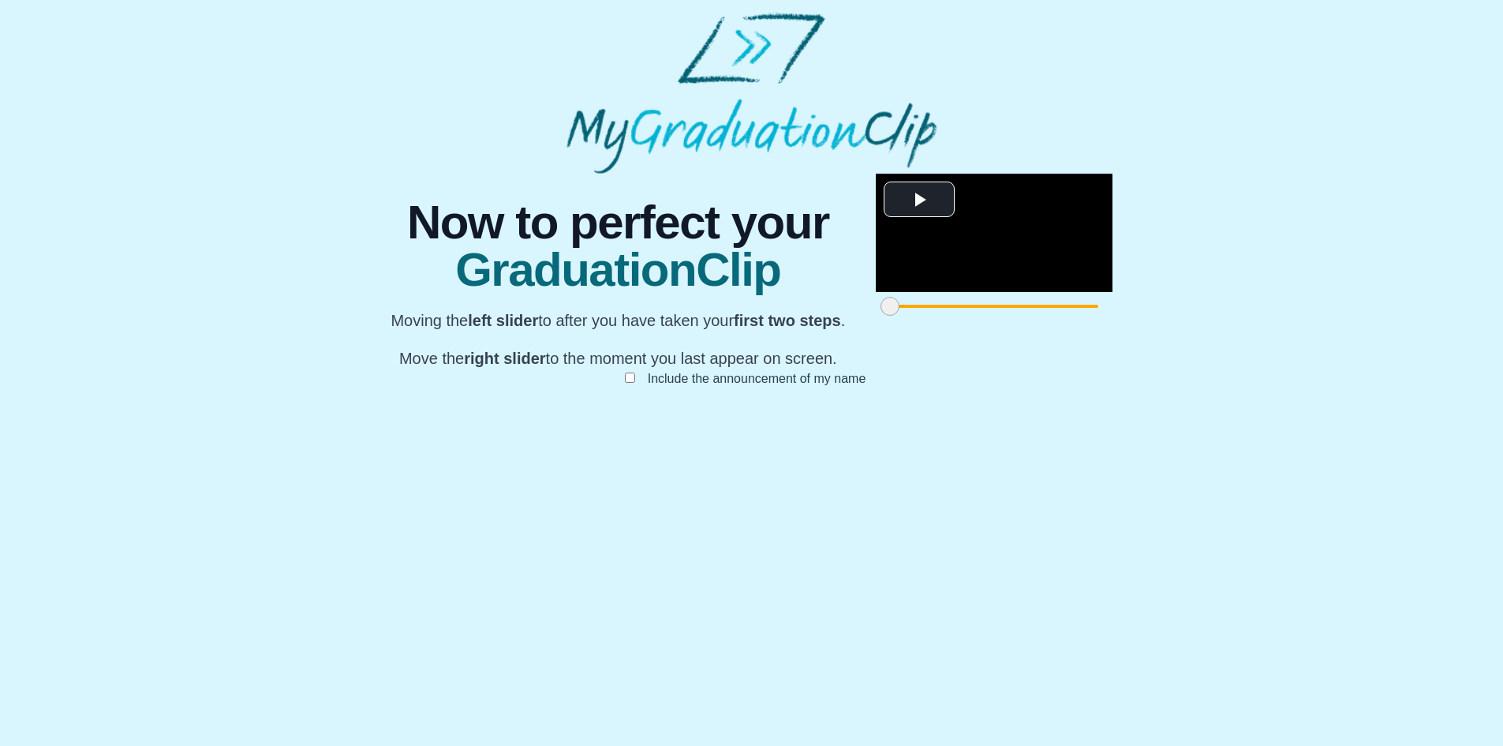
scroll to position [92, 0]
drag, startPoint x: 444, startPoint y: 675, endPoint x: 546, endPoint y: 674, distance: 102.6
click at [950, 316] on span at bounding box center [959, 306] width 19 height 19
click at [993, 320] on div at bounding box center [1007, 306] width 28 height 28
drag, startPoint x: 567, startPoint y: 668, endPoint x: 581, endPoint y: 670, distance: 14.3
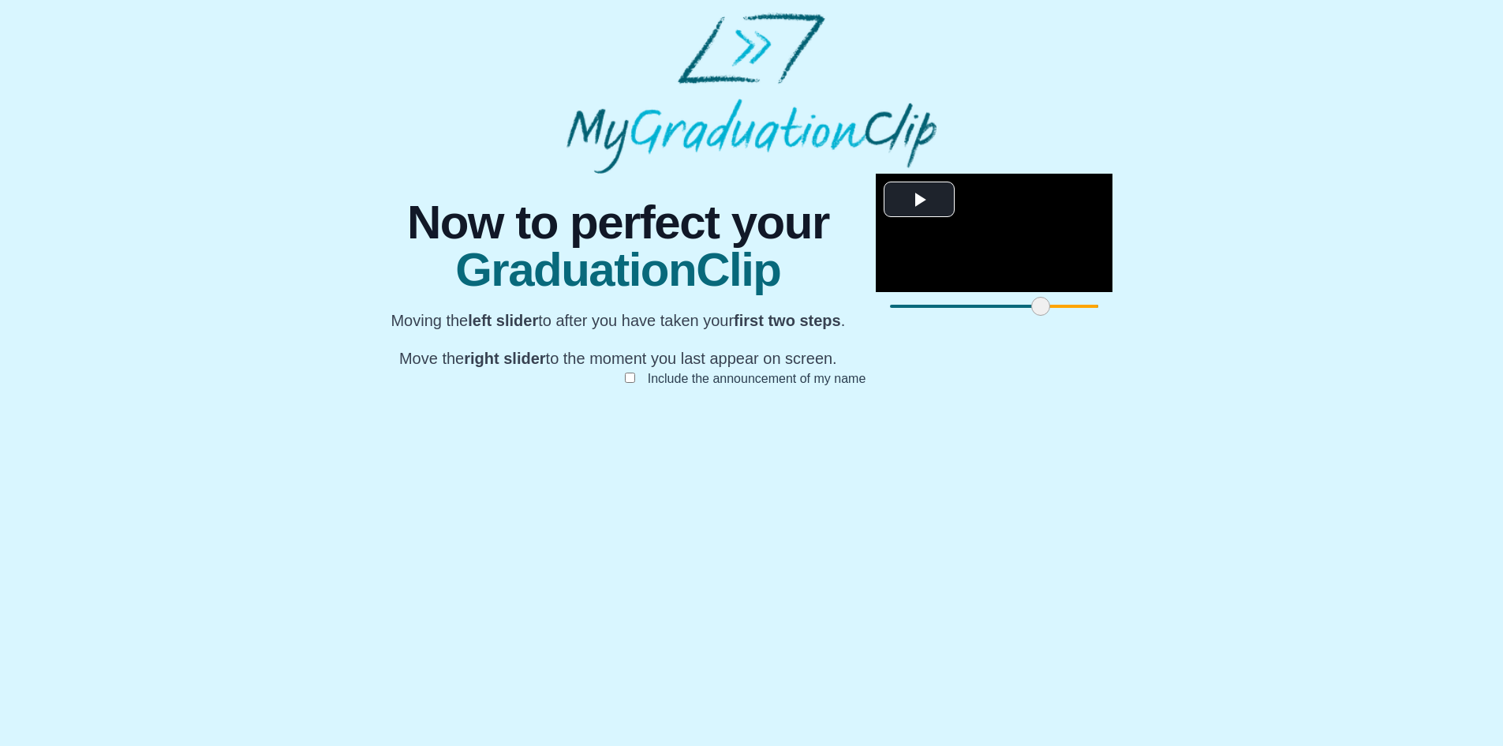
click at [1031, 316] on span at bounding box center [1040, 306] width 19 height 19
drag, startPoint x: 1075, startPoint y: 673, endPoint x: 918, endPoint y: 670, distance: 157.1
click at [1514, 316] on span at bounding box center [1533, 306] width 19 height 19
drag, startPoint x: 917, startPoint y: 668, endPoint x: 972, endPoint y: 674, distance: 55.5
click at [1394, 316] on span at bounding box center [1403, 306] width 19 height 19
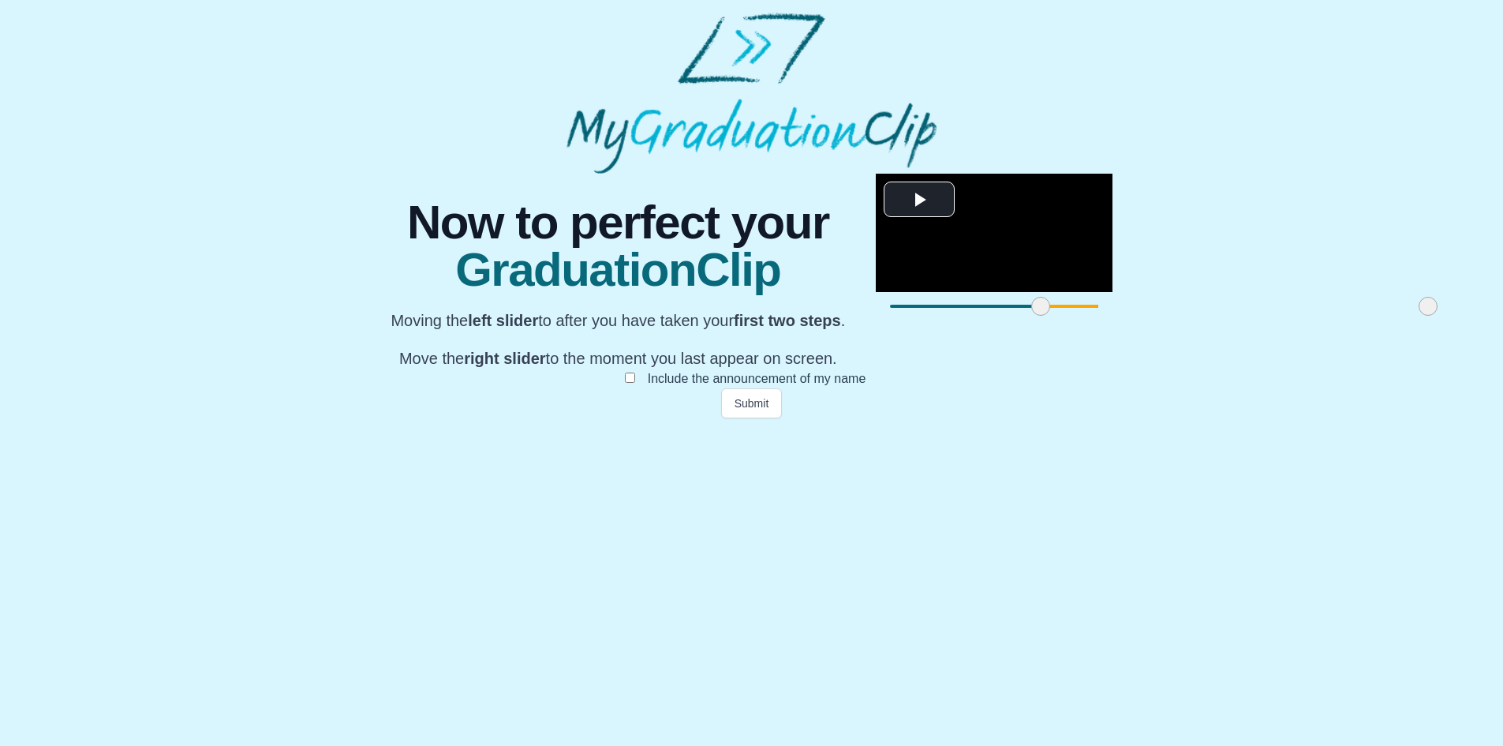
click at [1419, 316] on span at bounding box center [1428, 306] width 19 height 19
click at [764, 418] on button "Submit" at bounding box center [752, 403] width 62 height 30
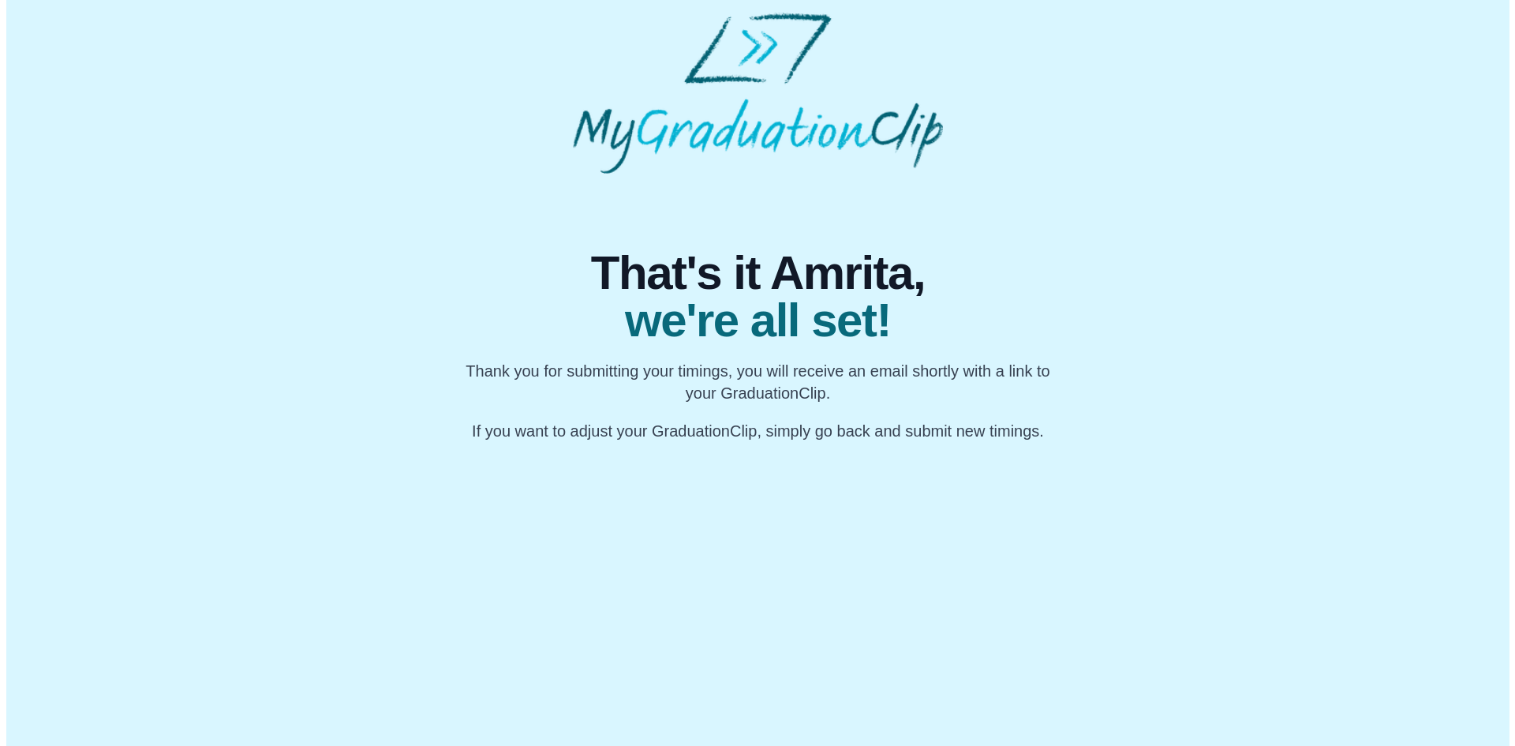
scroll to position [0, 0]
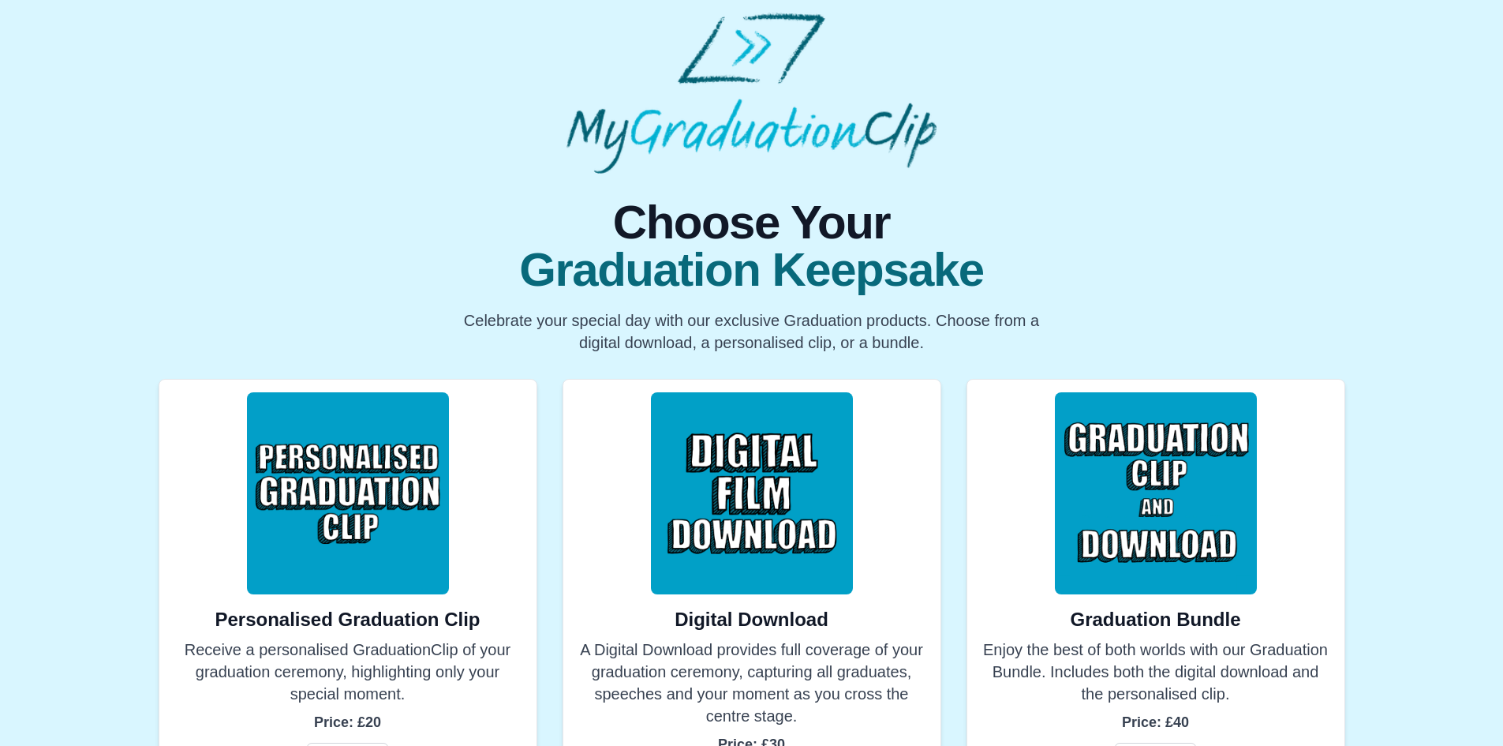
scroll to position [94, 0]
